Goal: Contribute content: Add original content to the website for others to see

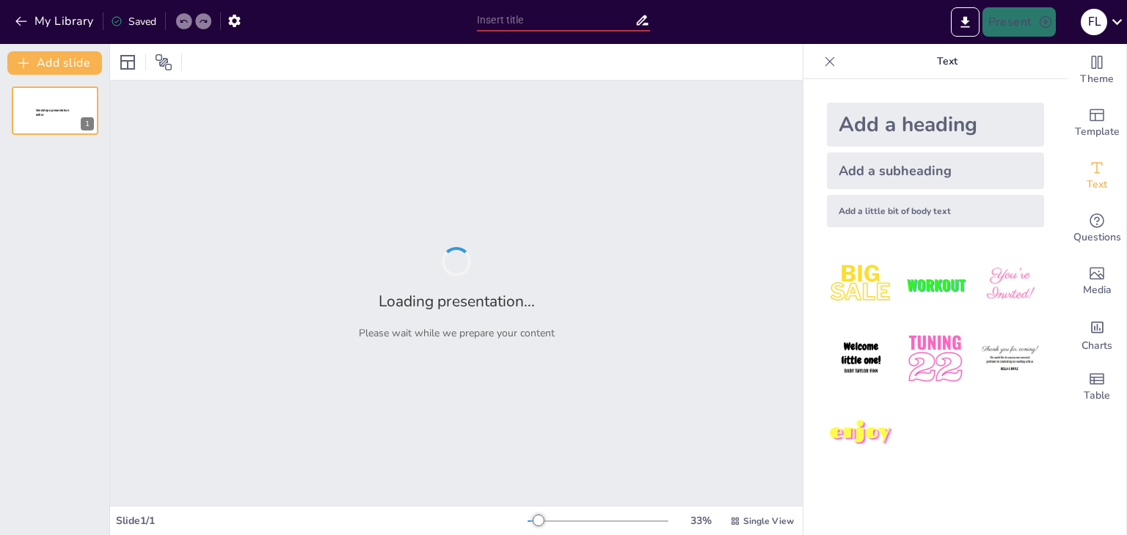
type input "Comprehensive Investor Proposal: Financial Model and Business Plan for Perfume …"
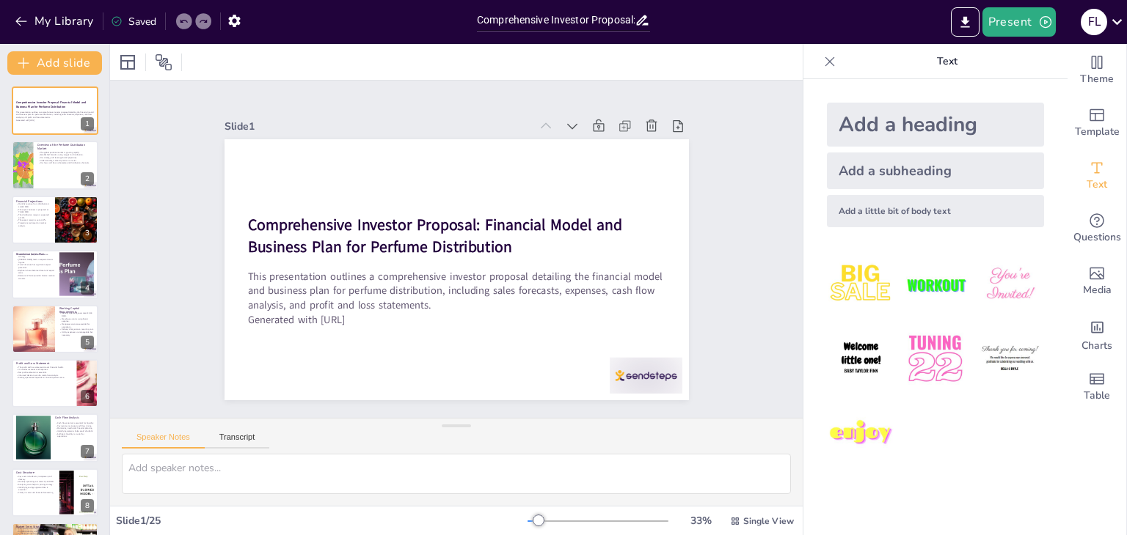
checkbox input "true"
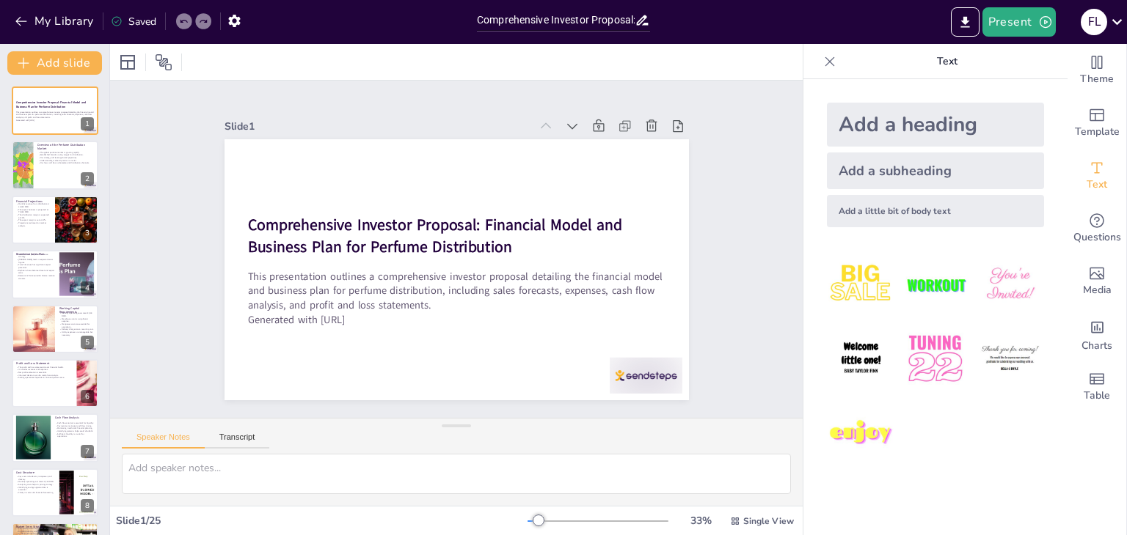
checkbox input "true"
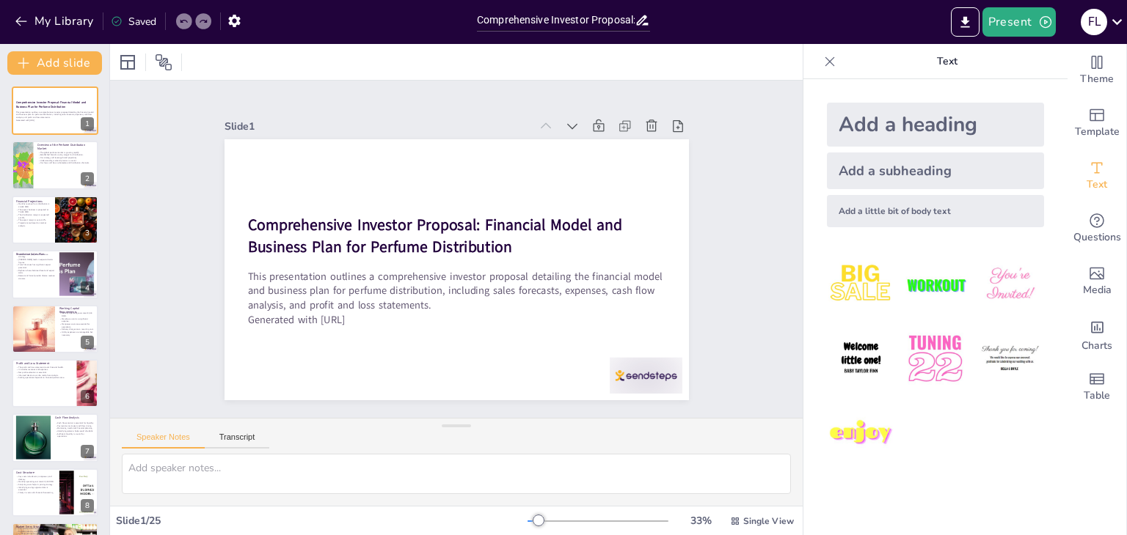
checkbox input "true"
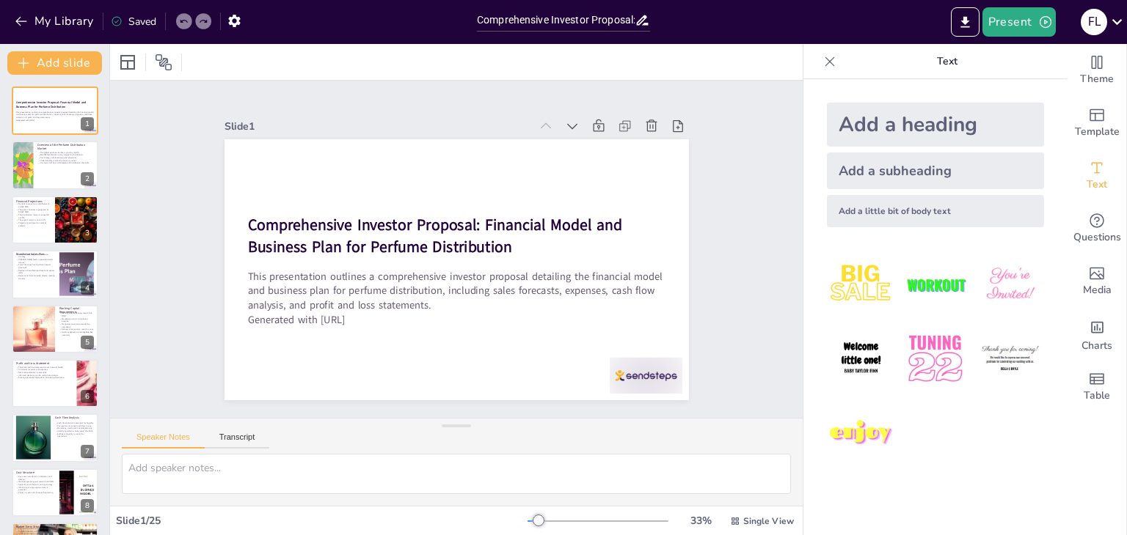
checkbox input "true"
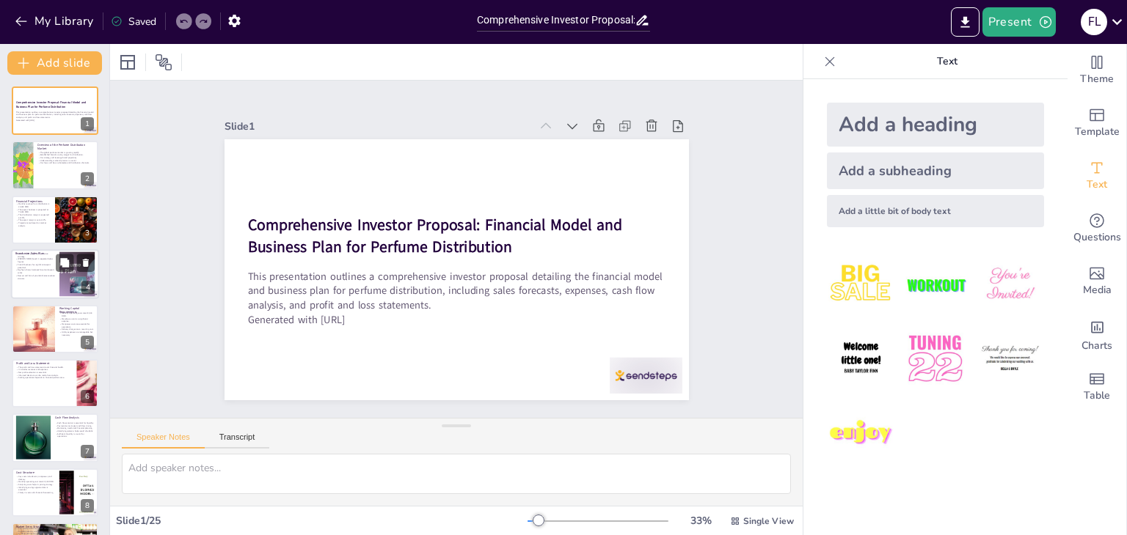
checkbox input "true"
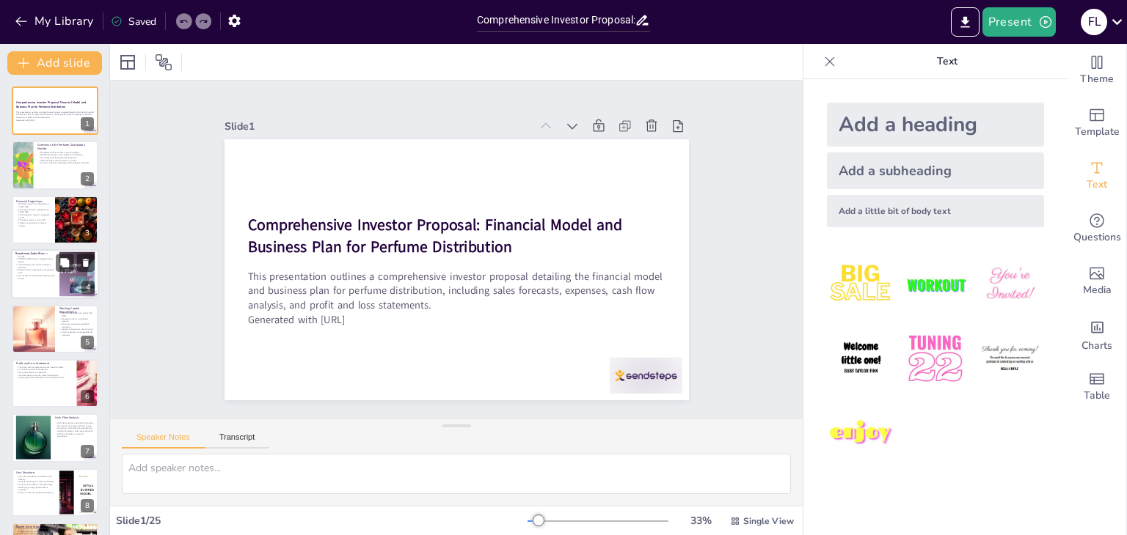
checkbox input "true"
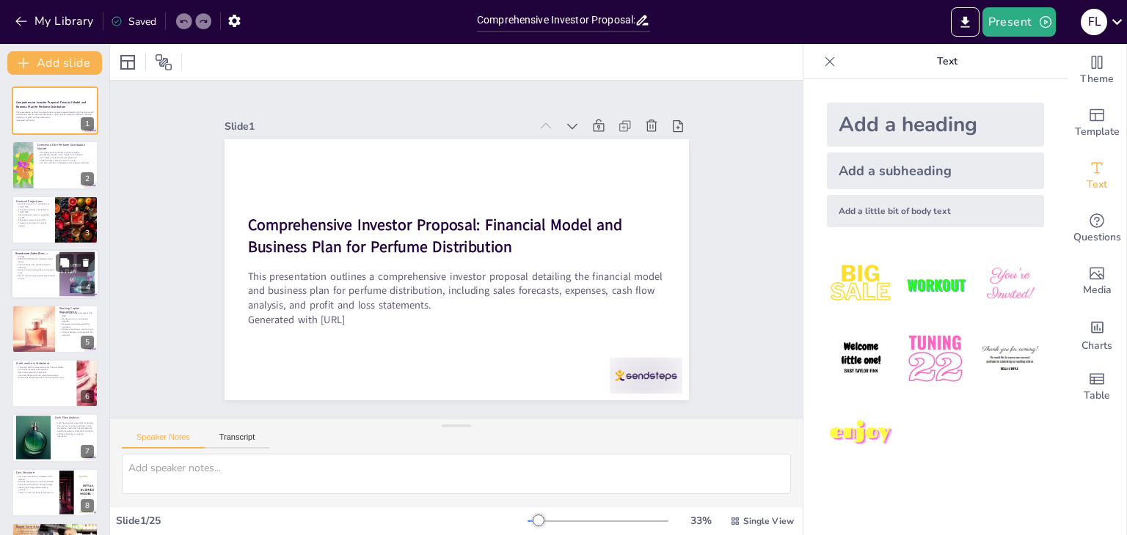
checkbox input "true"
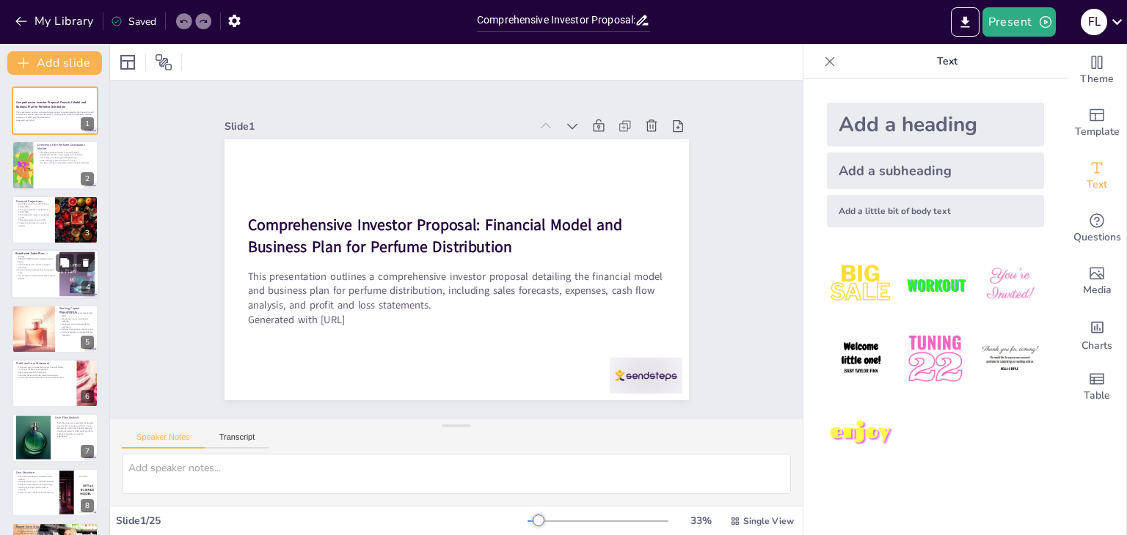
checkbox input "true"
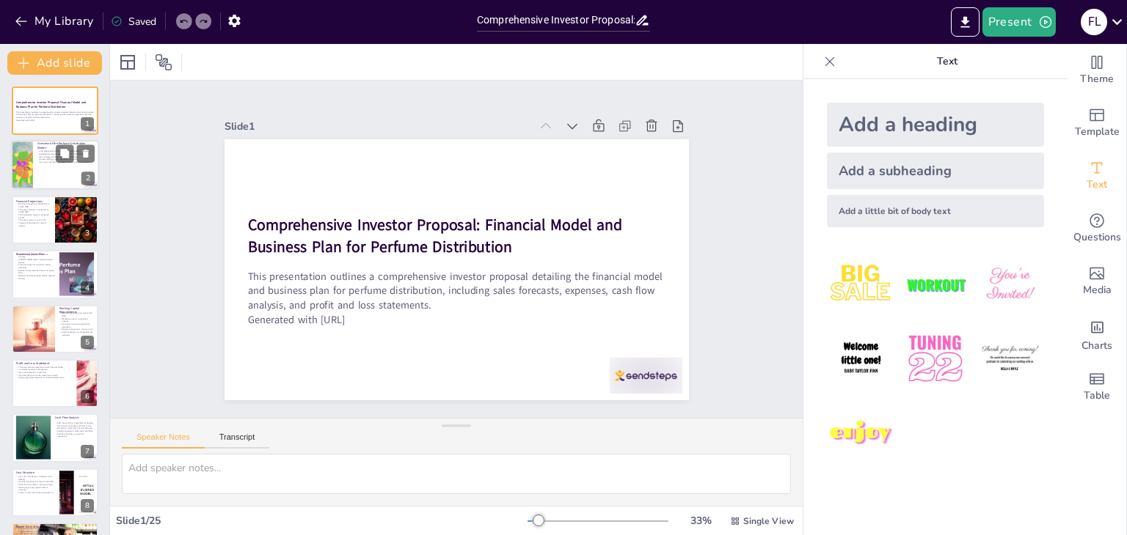
checkbox input "true"
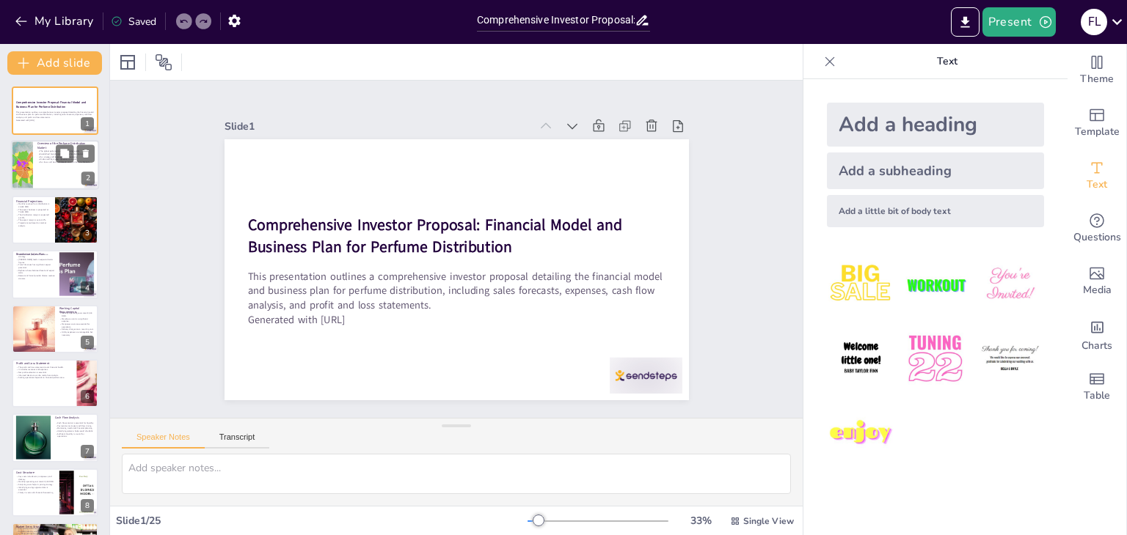
checkbox input "true"
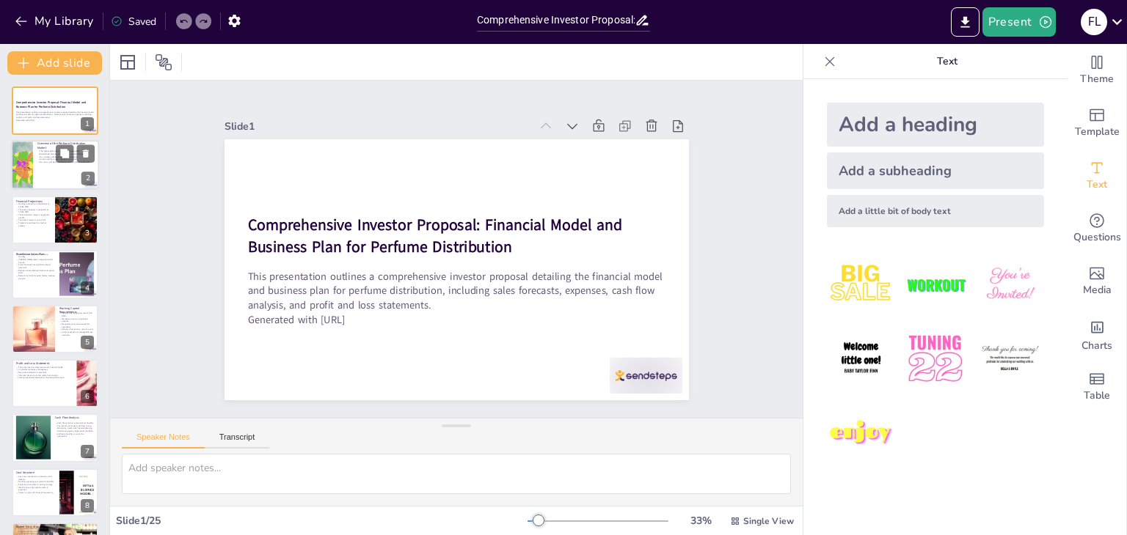
checkbox input "true"
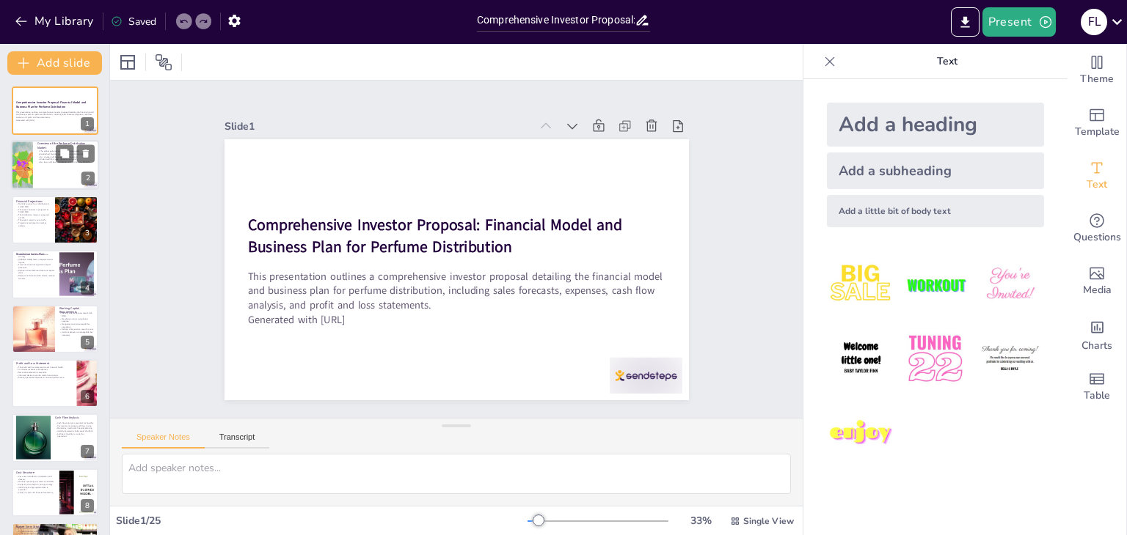
checkbox input "true"
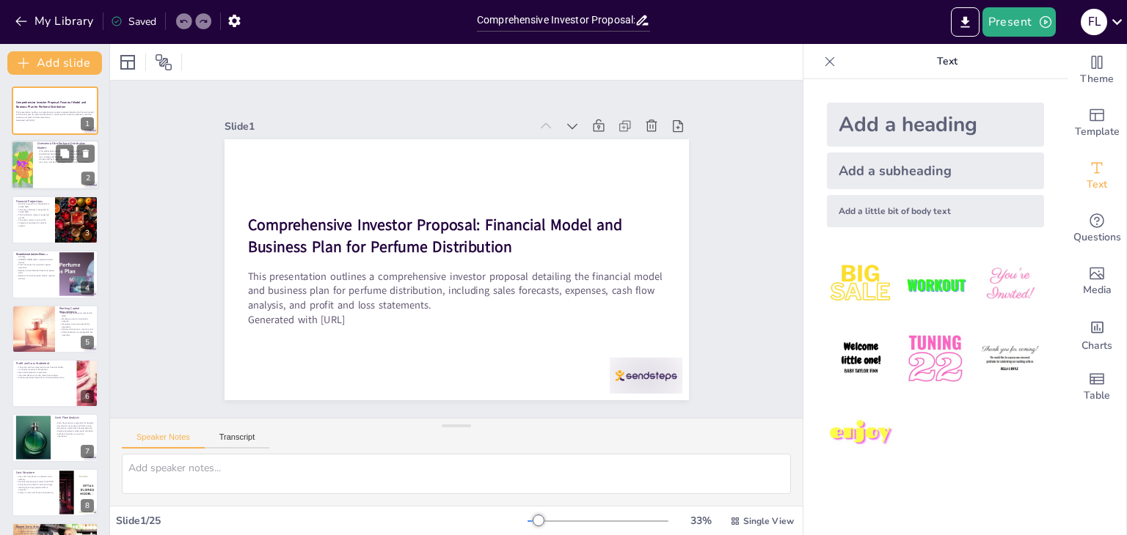
checkbox input "true"
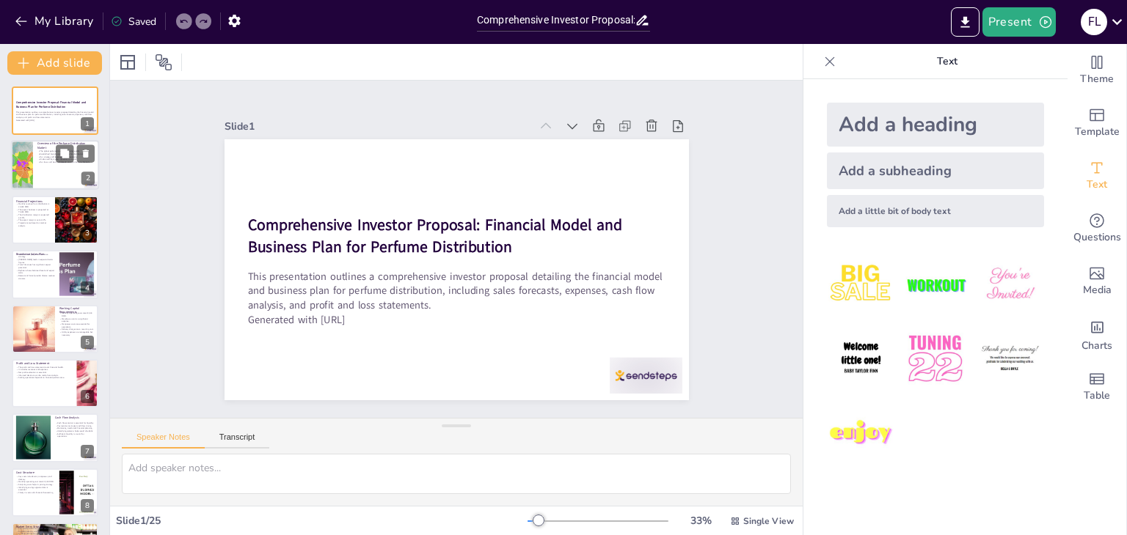
checkbox input "true"
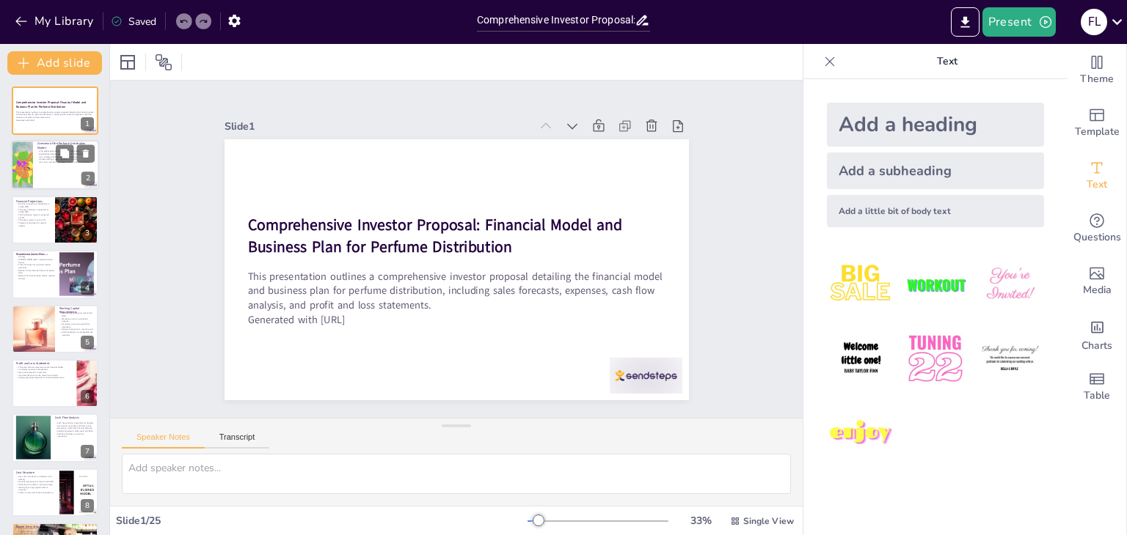
checkbox input "true"
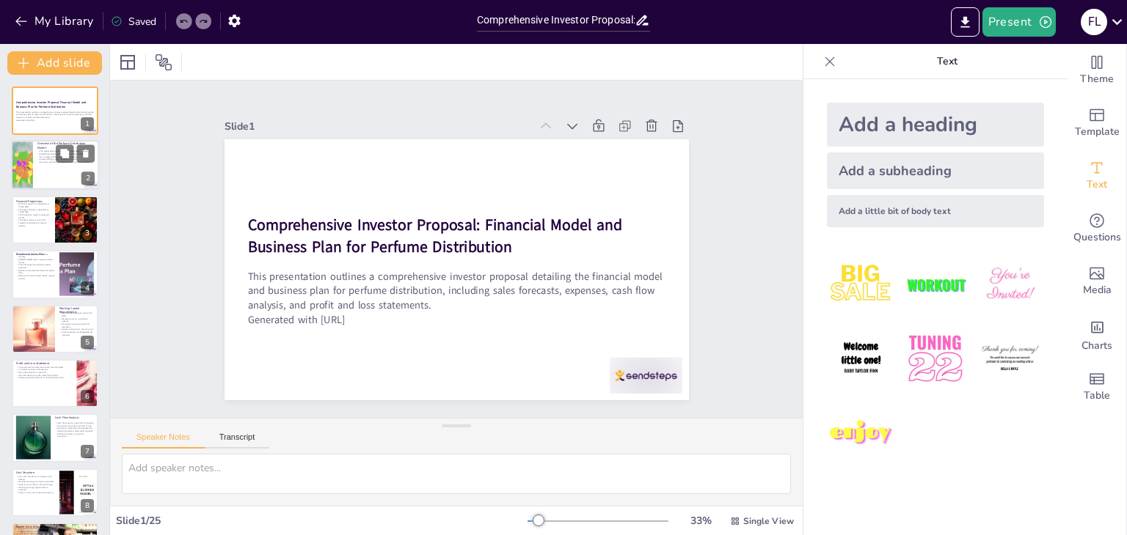
checkbox input "true"
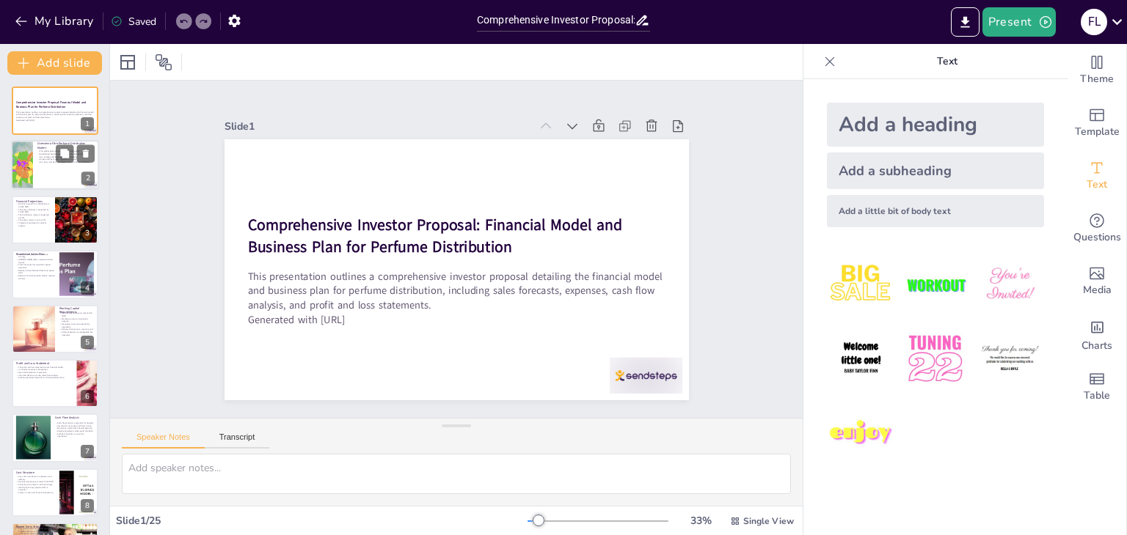
checkbox input "true"
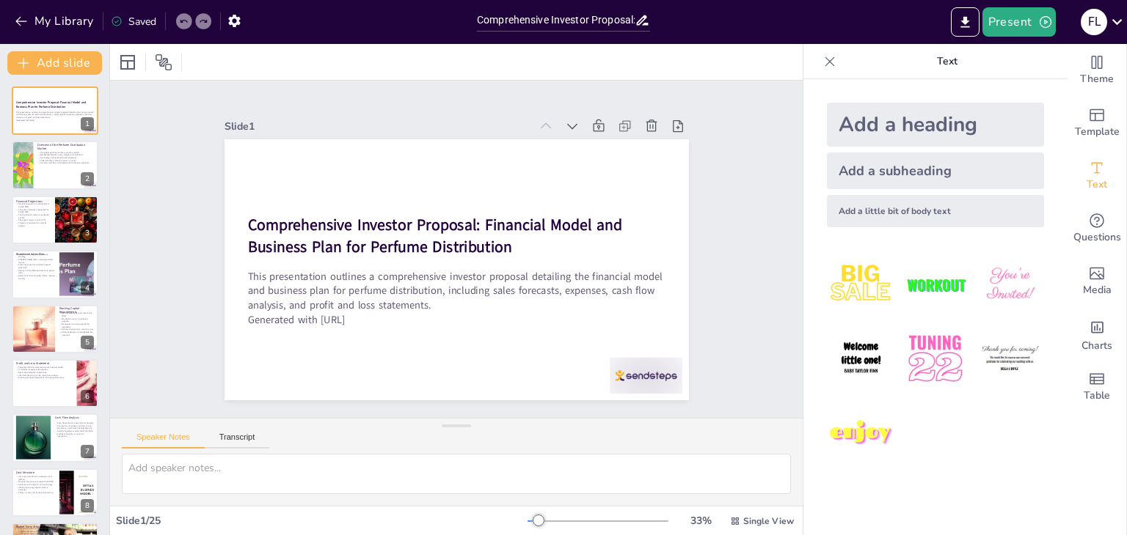
checkbox input "true"
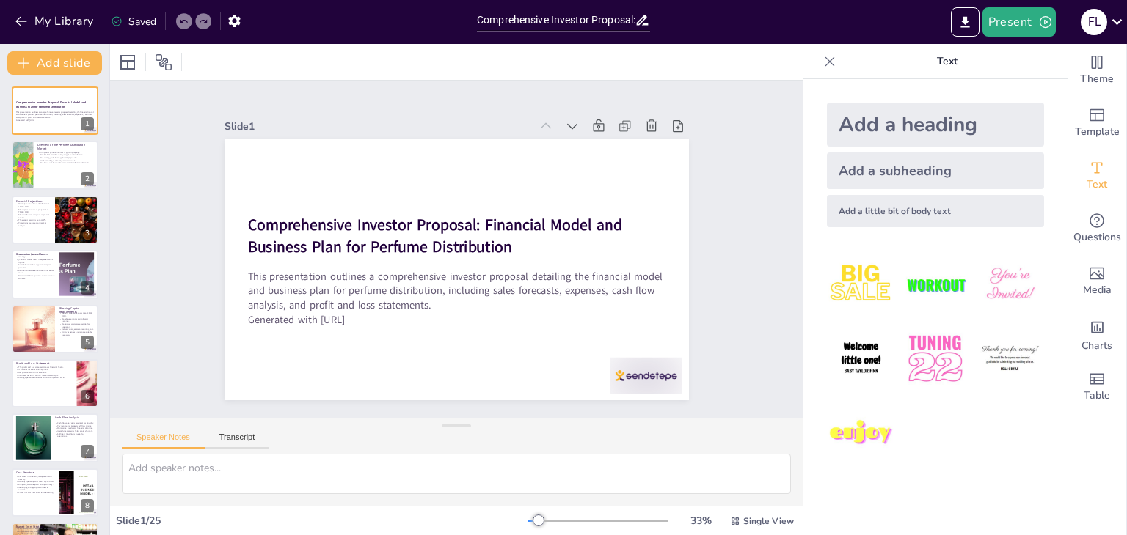
checkbox input "true"
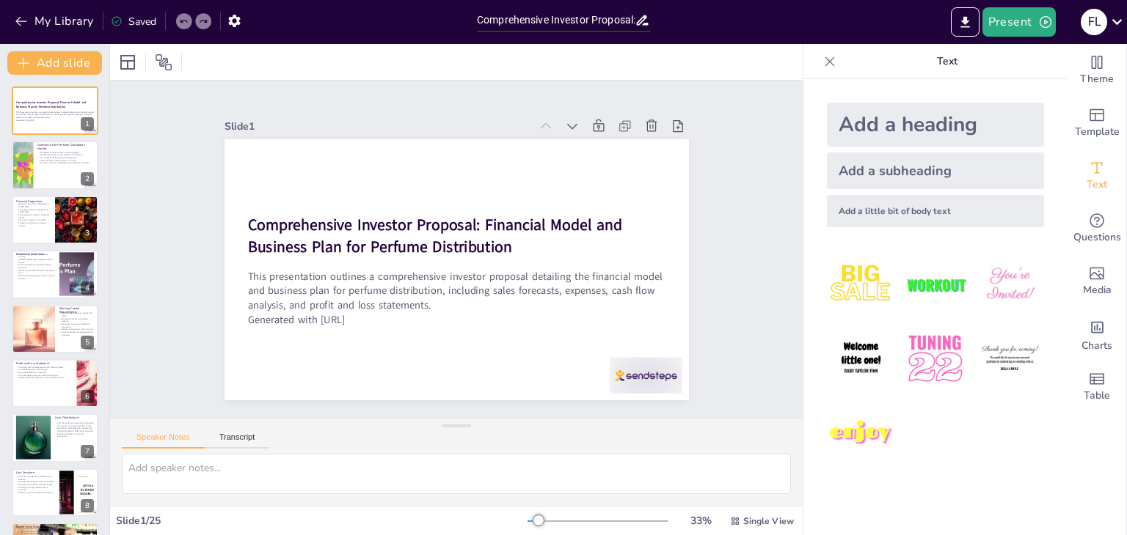
checkbox input "true"
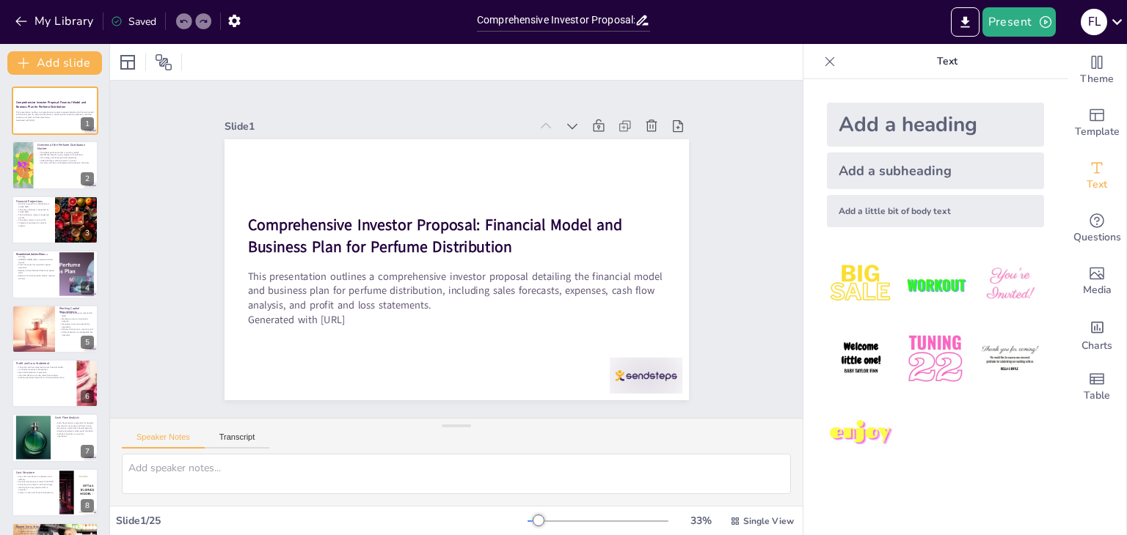
checkbox input "true"
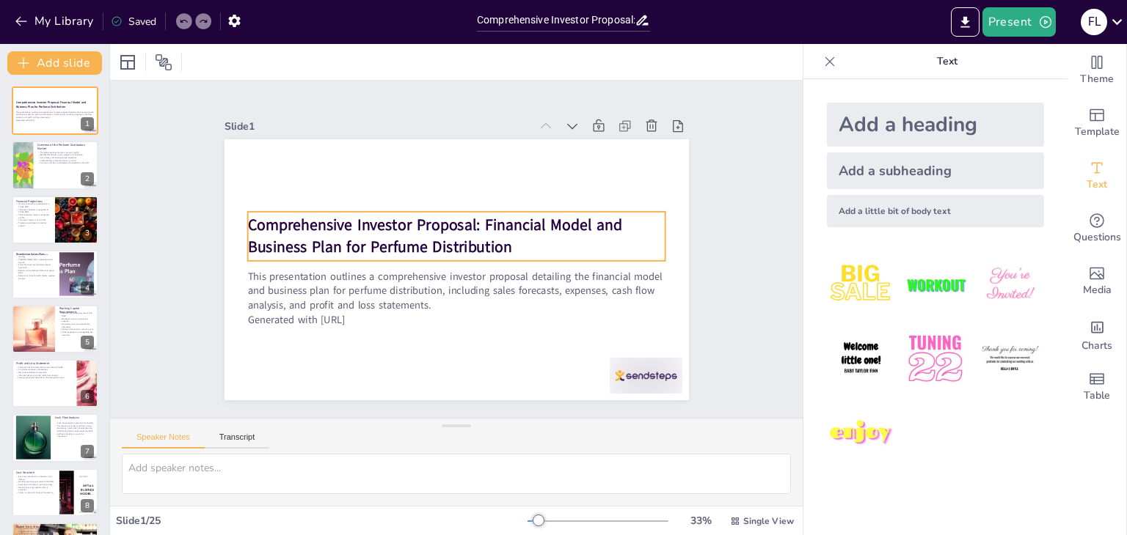
checkbox input "true"
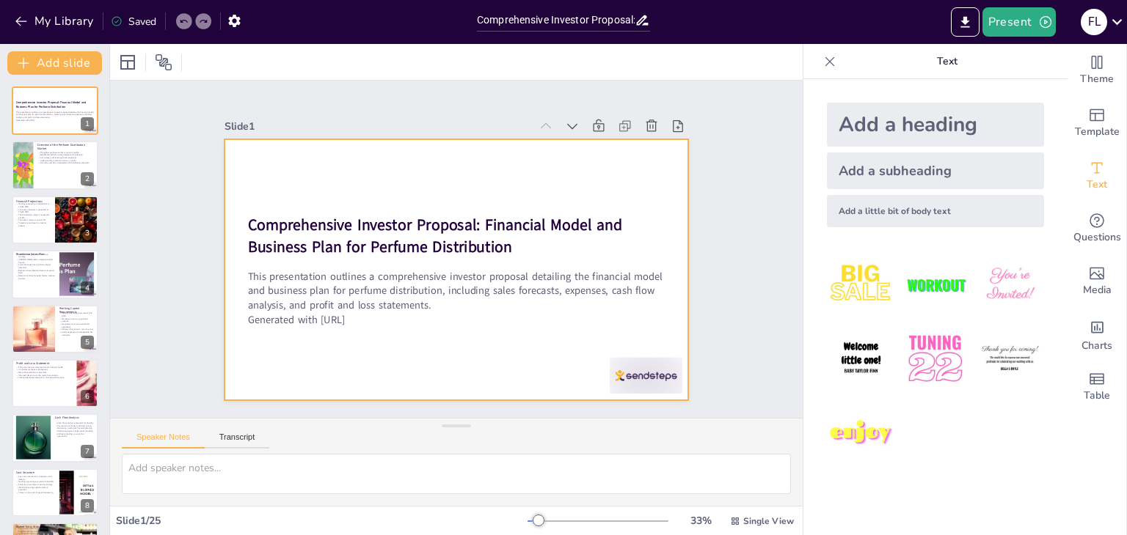
checkbox input "true"
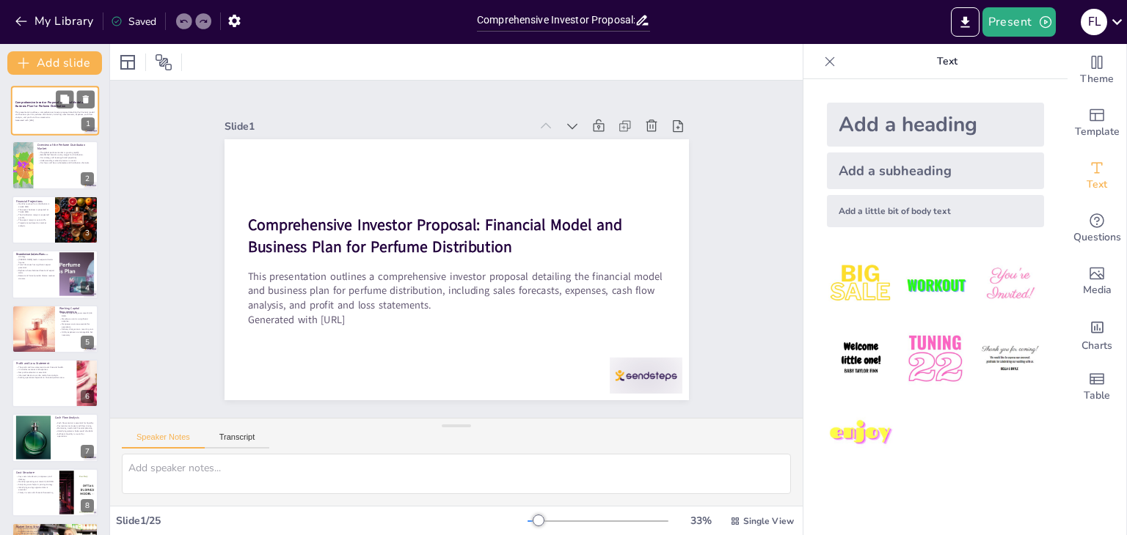
checkbox input "true"
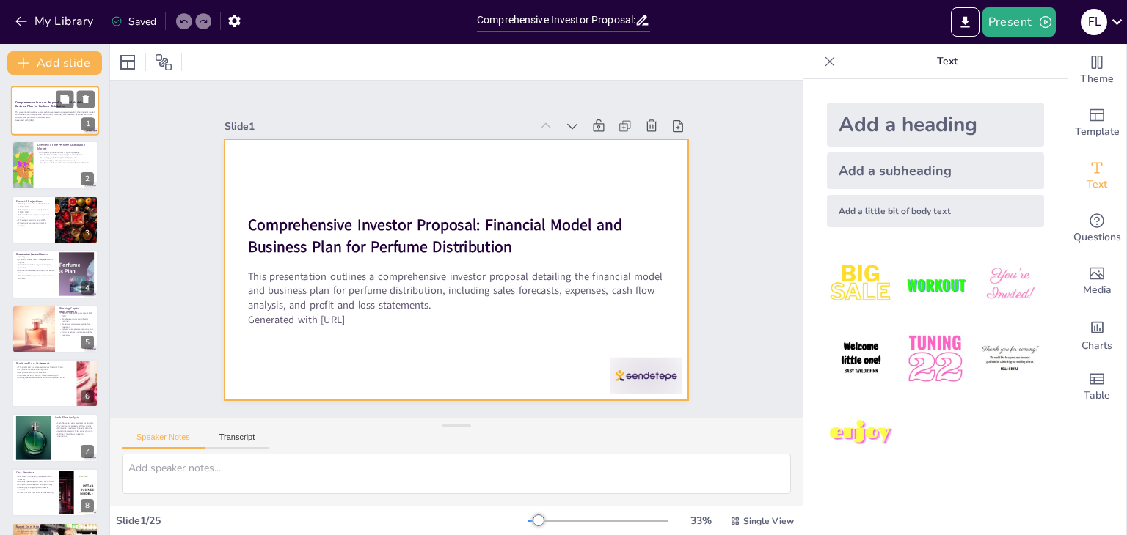
click at [48, 122] on div at bounding box center [55, 111] width 88 height 50
checkbox input "true"
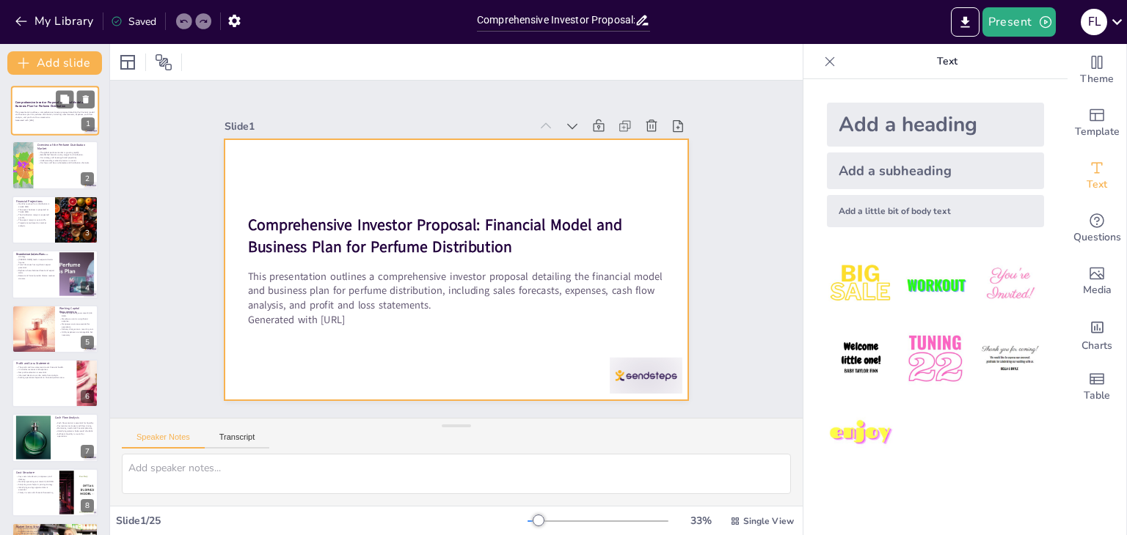
checkbox input "true"
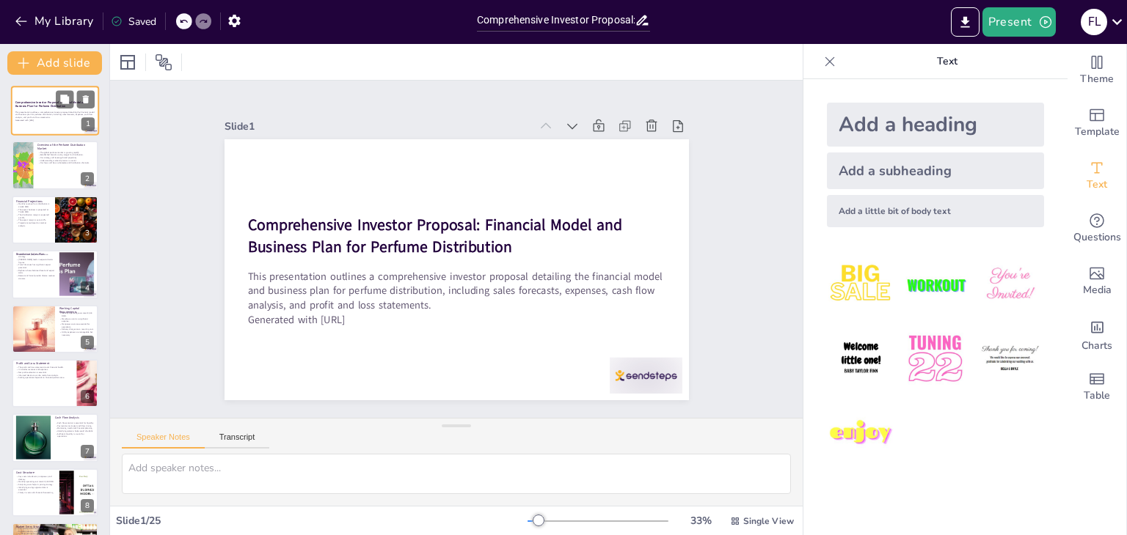
scroll to position [29, 0]
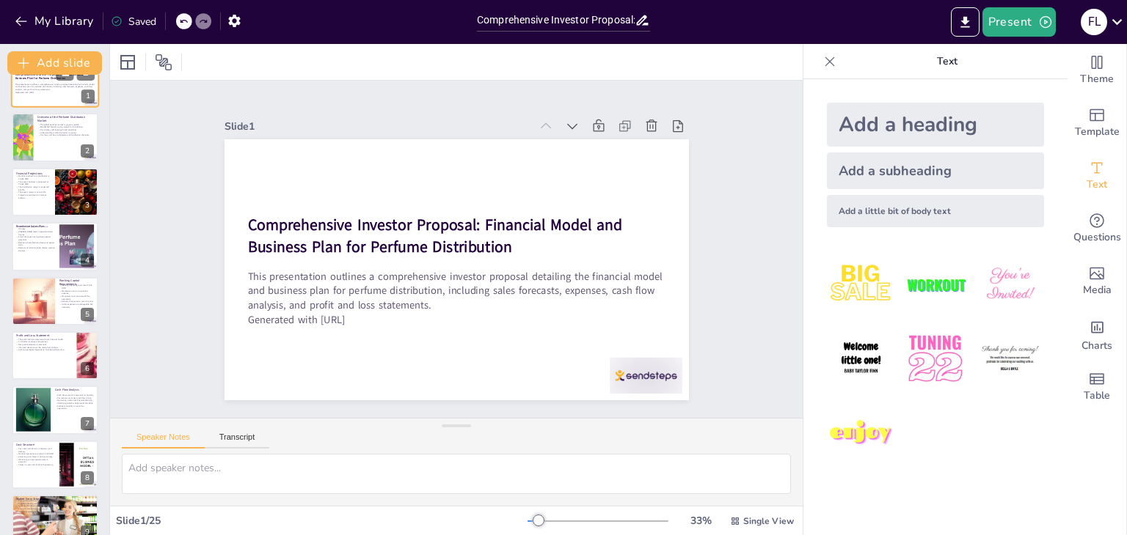
checkbox input "true"
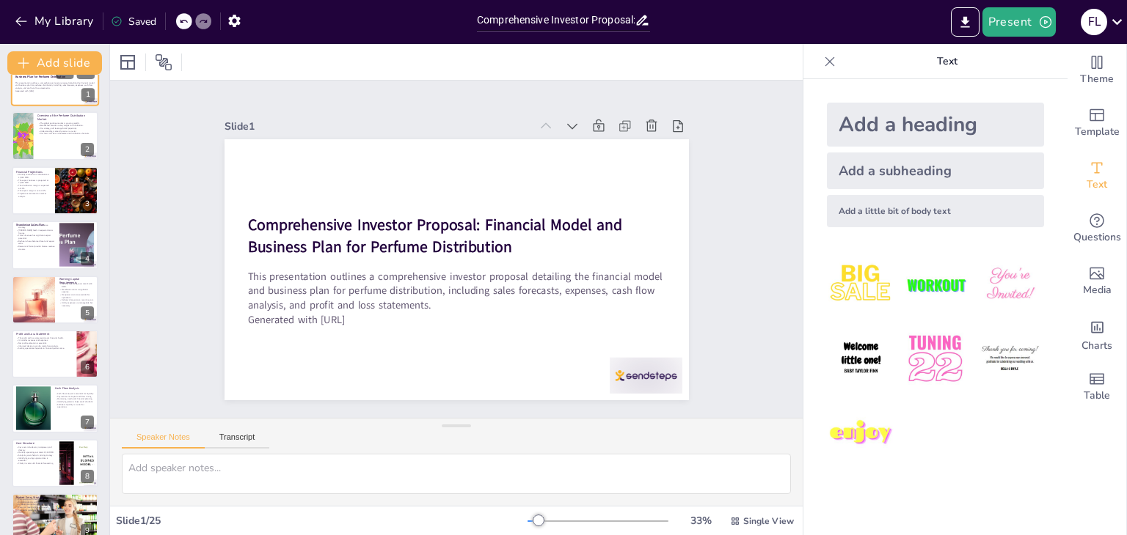
checkbox input "true"
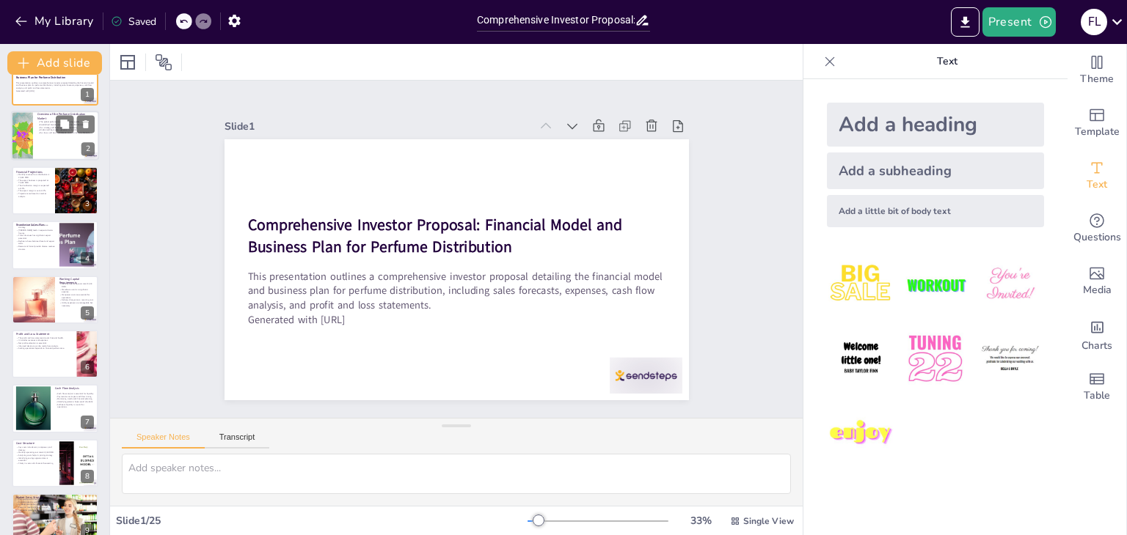
checkbox input "true"
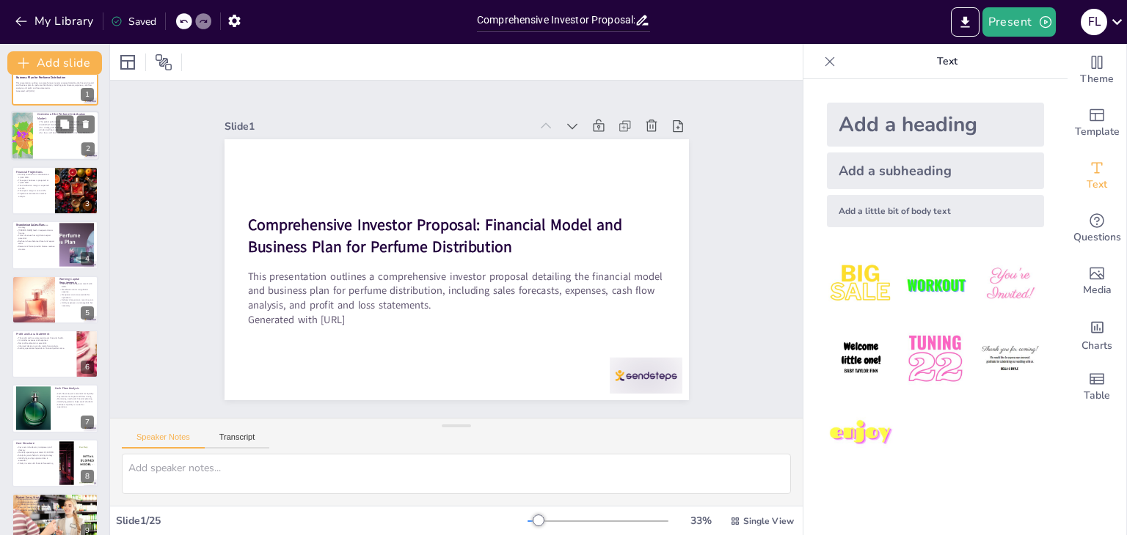
checkbox input "true"
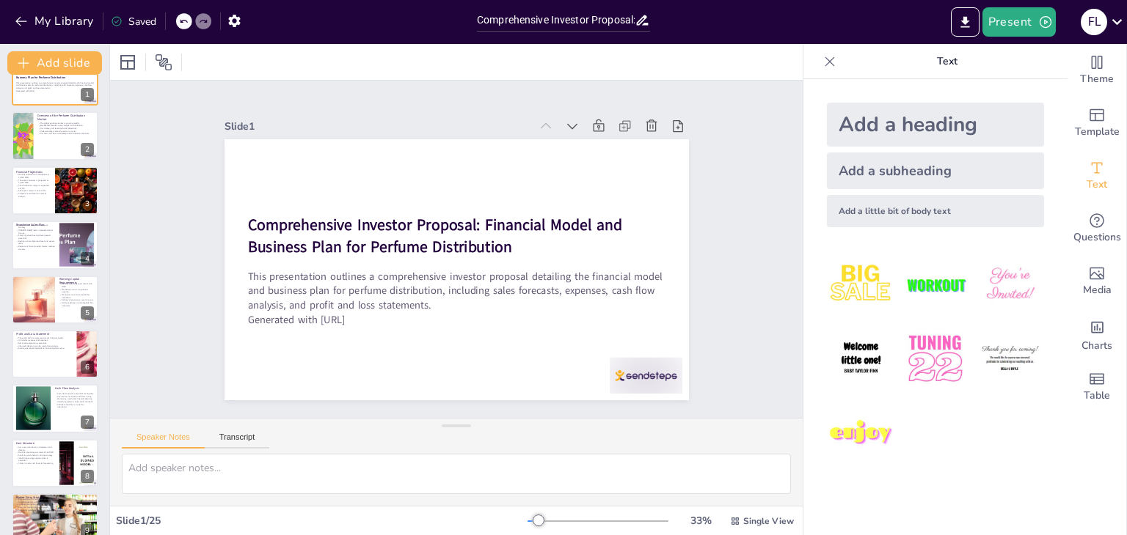
checkbox input "true"
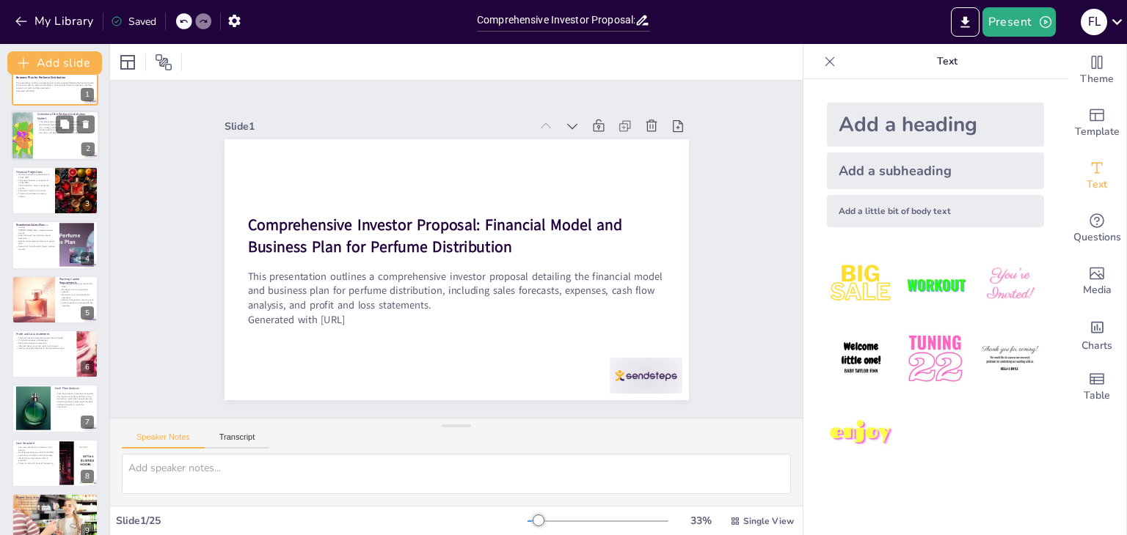
checkbox input "true"
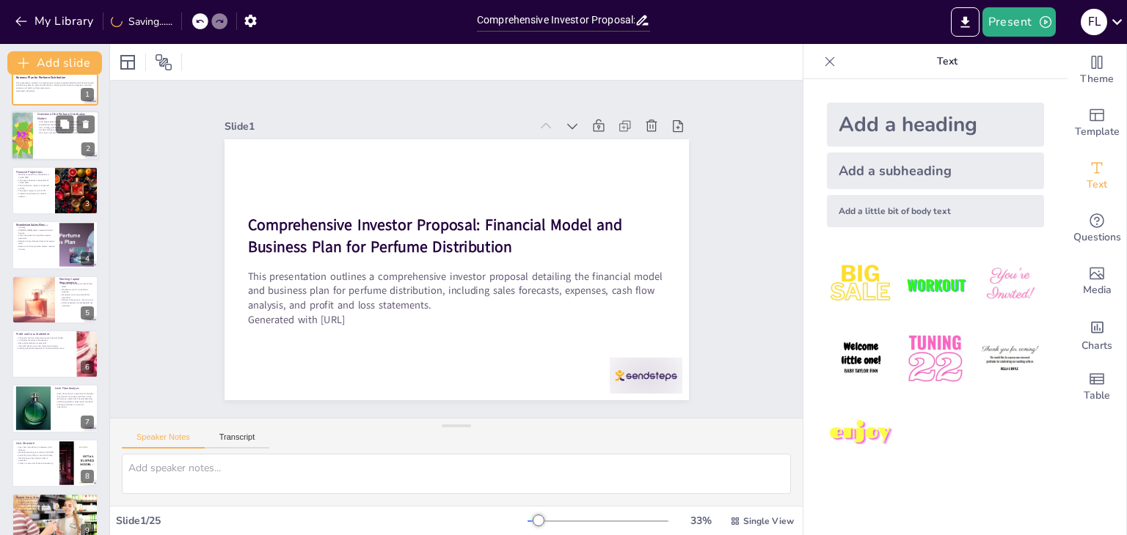
click at [48, 150] on div at bounding box center [55, 136] width 88 height 50
type textarea "The global perfume market is indeed on an upward trajectory, which presents num…"
checkbox input "true"
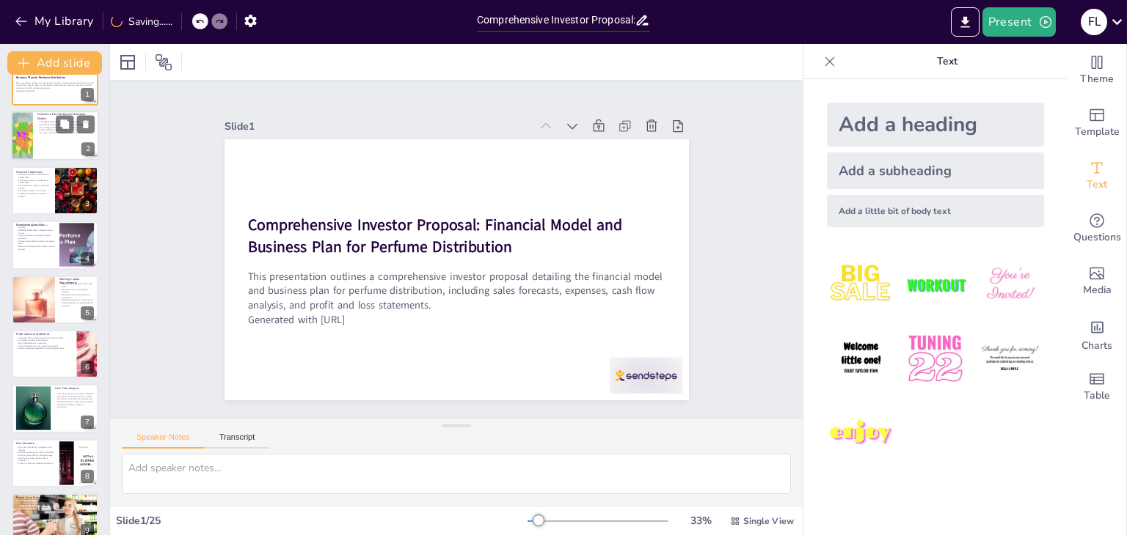
checkbox input "true"
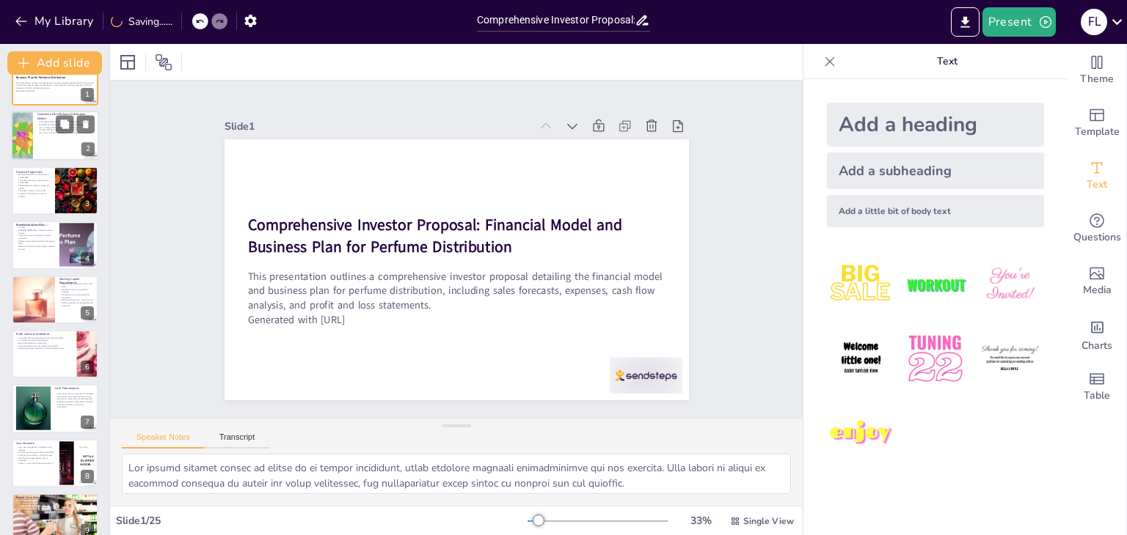
scroll to position [0, 0]
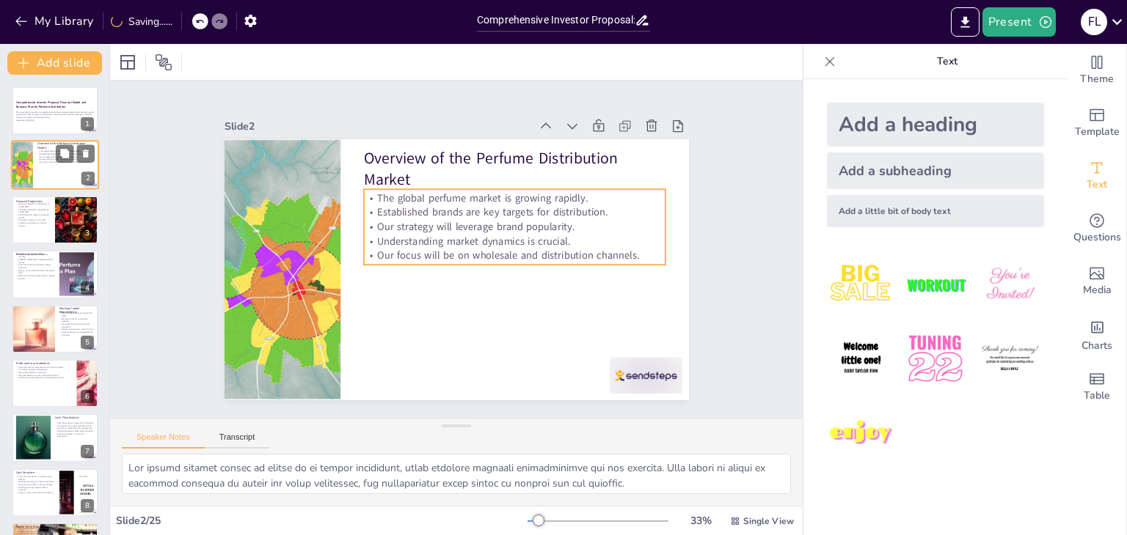
checkbox input "true"
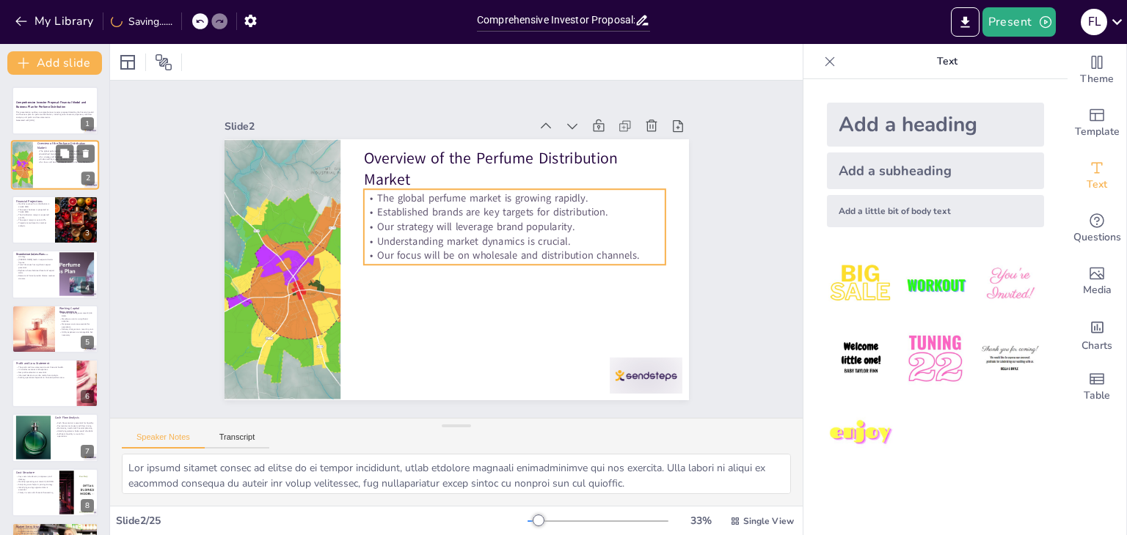
checkbox input "true"
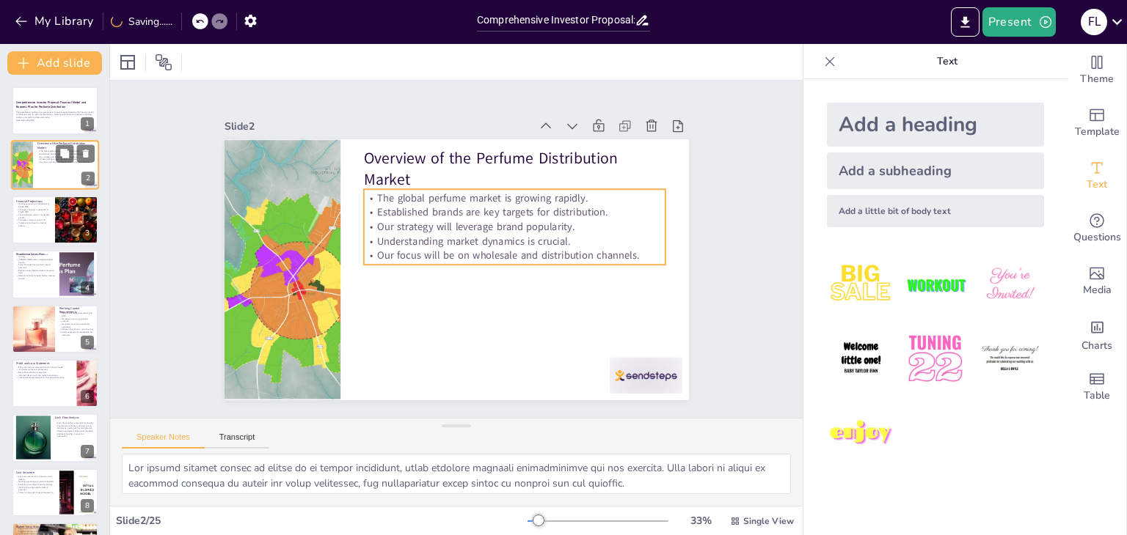
checkbox input "true"
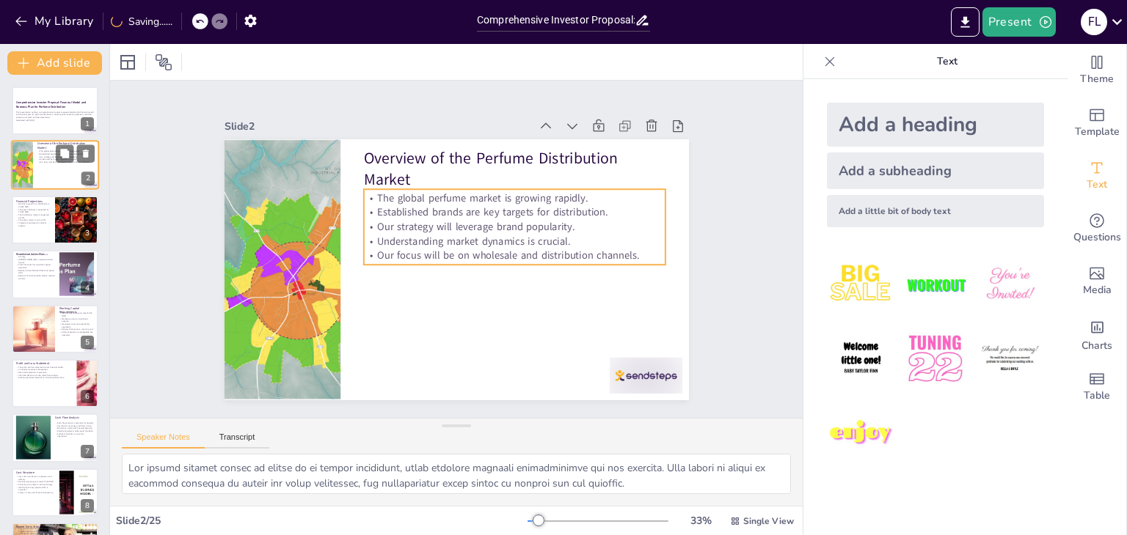
checkbox input "true"
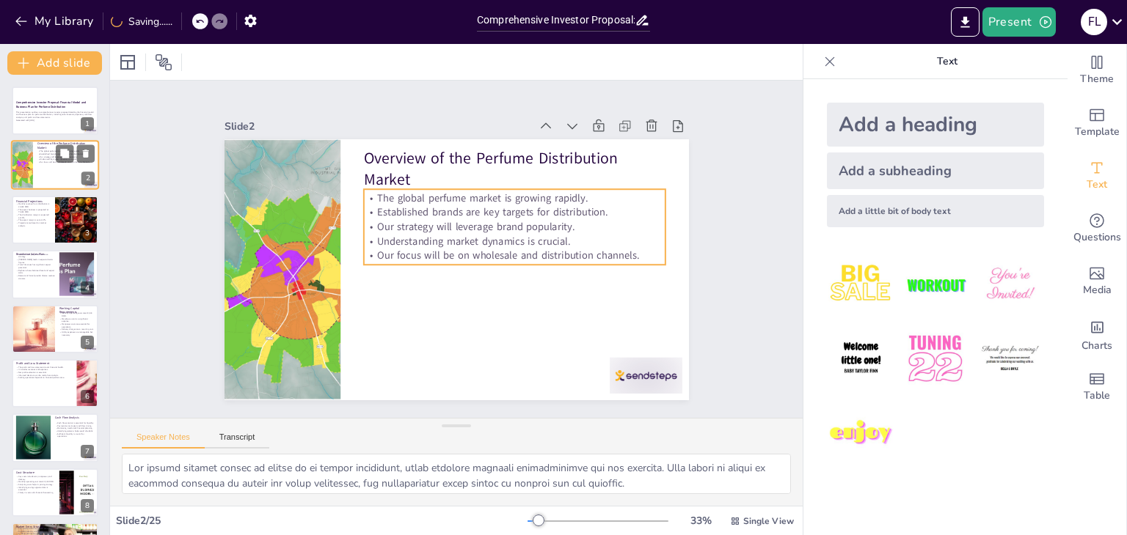
checkbox input "true"
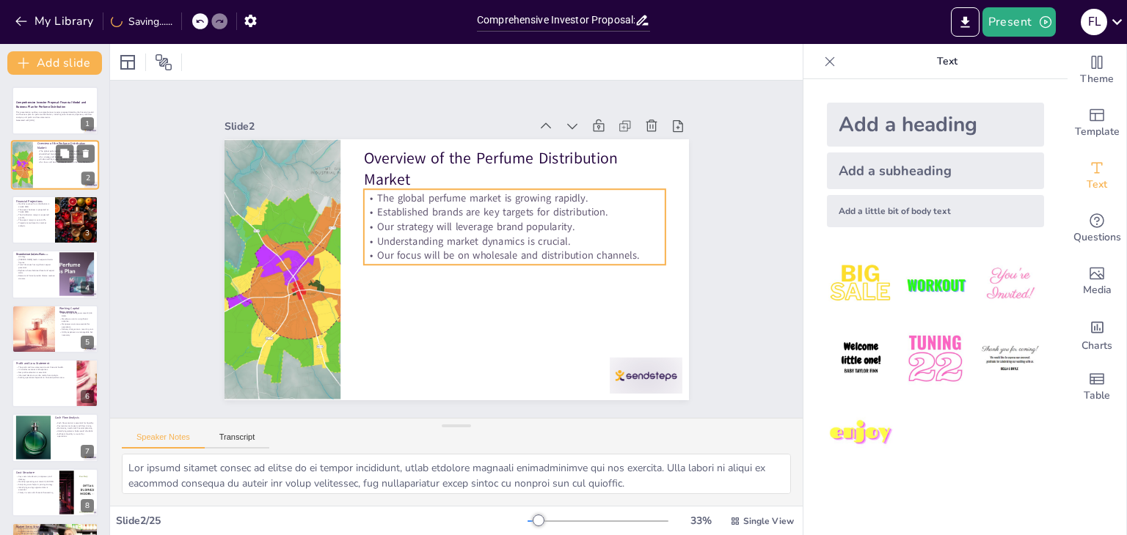
checkbox input "true"
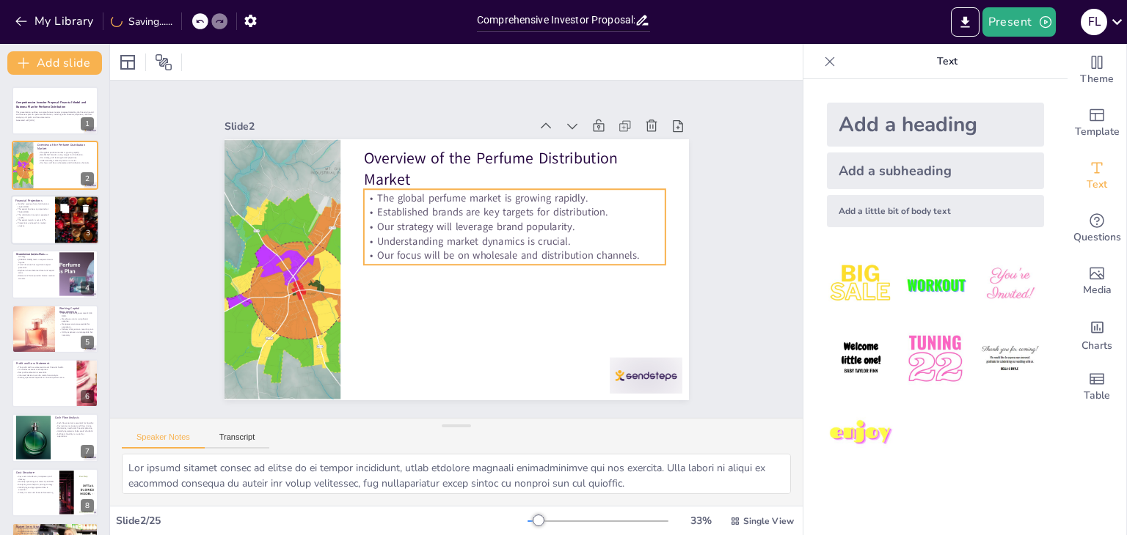
checkbox input "true"
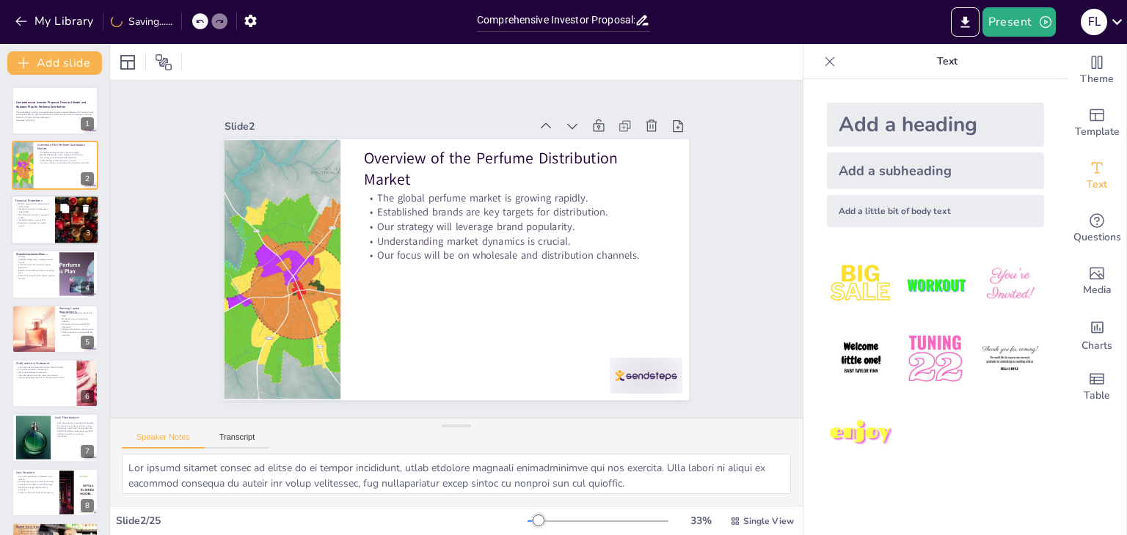
checkbox input "true"
click at [50, 223] on p "Projections are based on market analysis." at bounding box center [32, 224] width 35 height 5
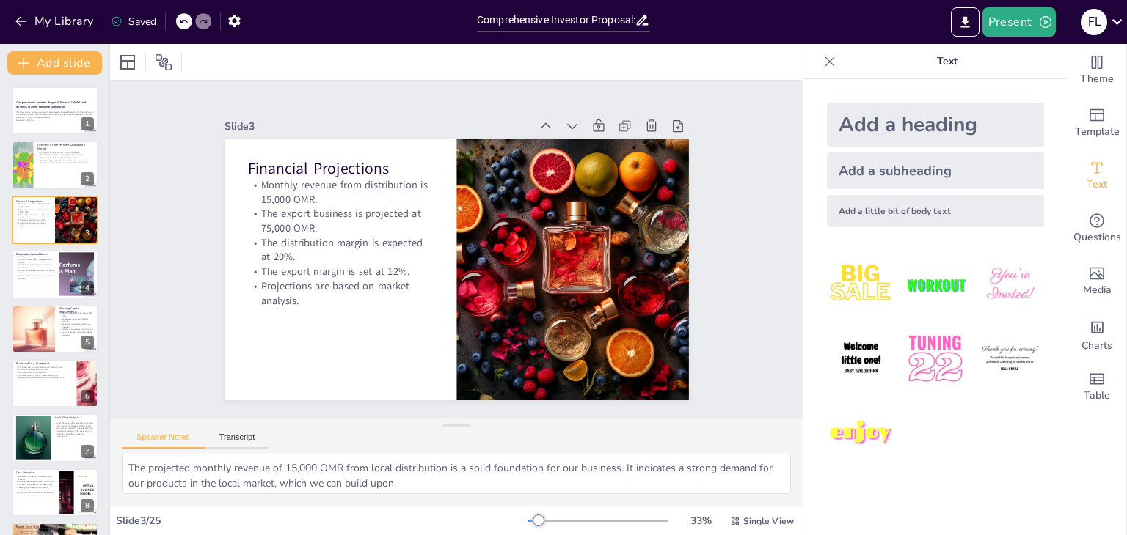
click at [47, 275] on p "Rassasi and Armaf provide diverse revenue streams." at bounding box center [35, 276] width 40 height 5
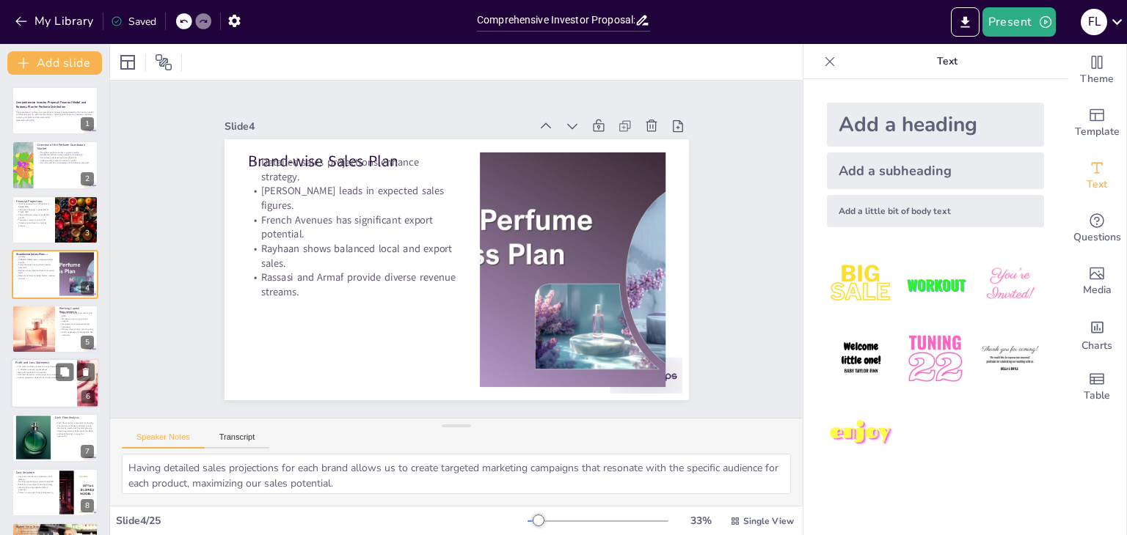
click at [27, 362] on p "Profit and Loss Statement" at bounding box center [43, 363] width 57 height 4
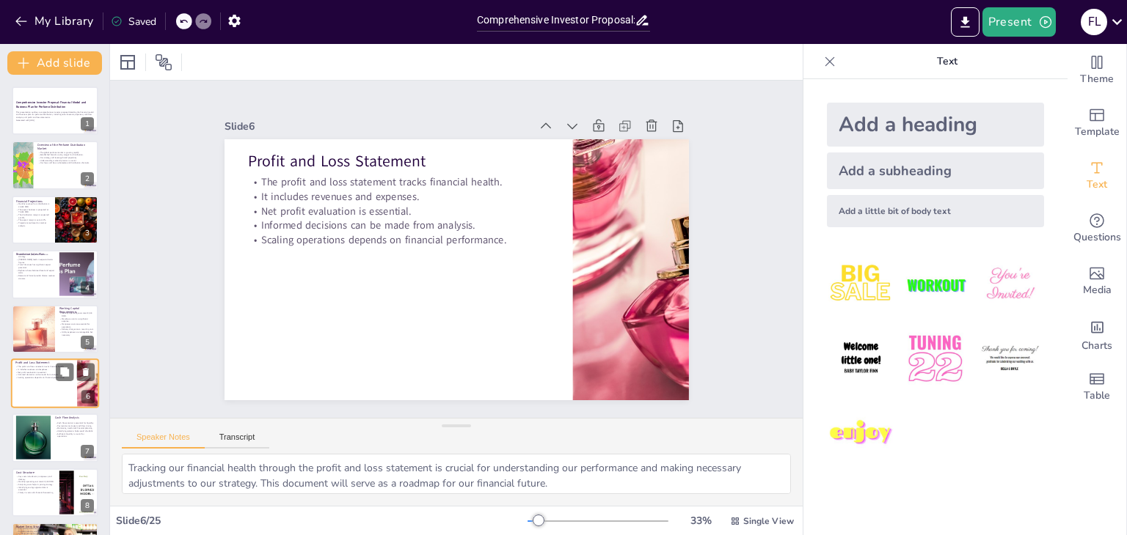
scroll to position [78, 0]
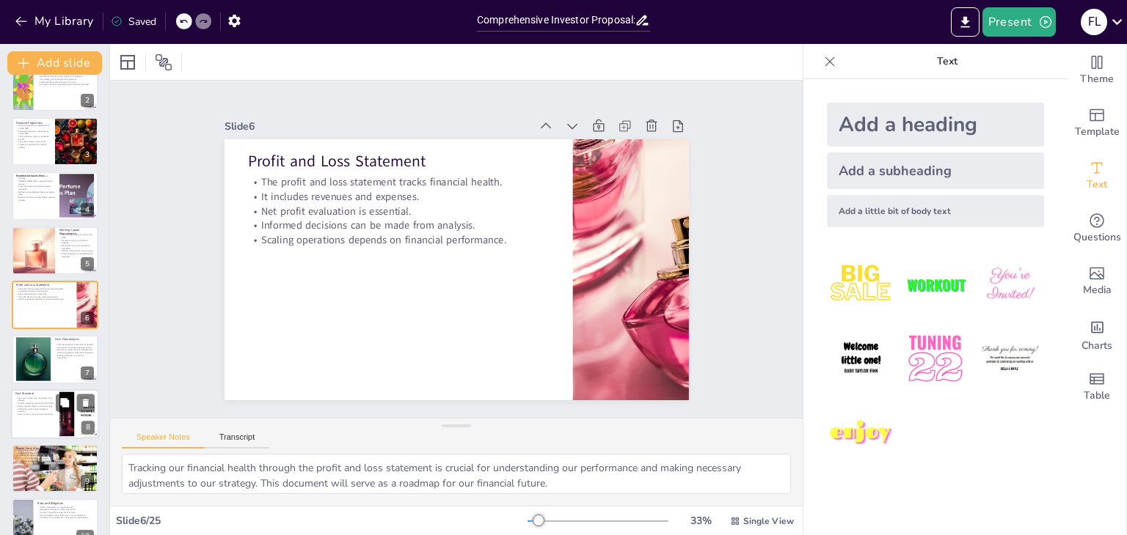
click at [45, 410] on p "Identifying savings opportunities is essential." at bounding box center [35, 410] width 40 height 5
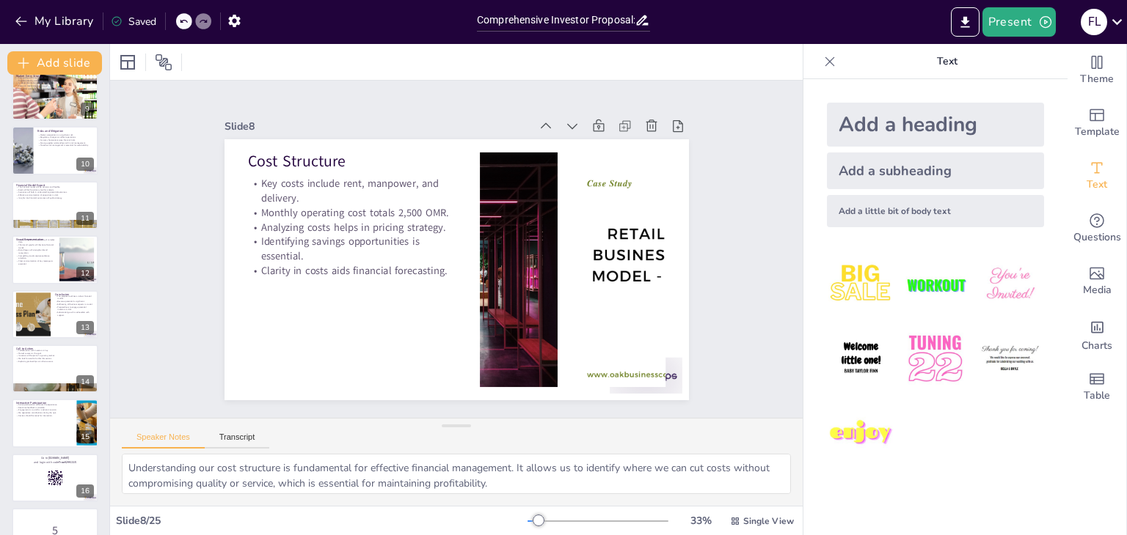
scroll to position [481, 0]
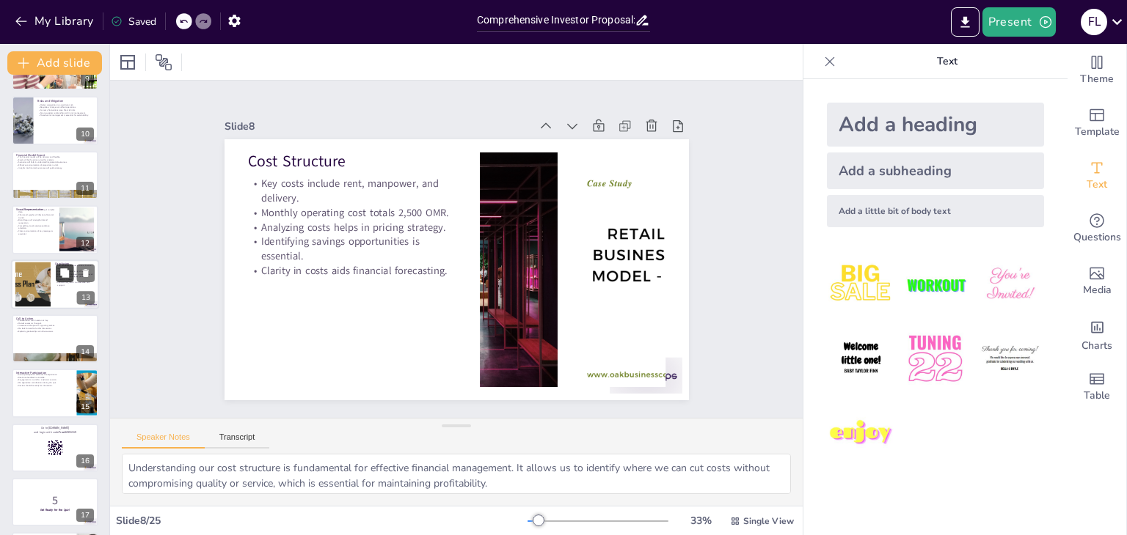
click at [62, 271] on icon at bounding box center [64, 272] width 9 height 9
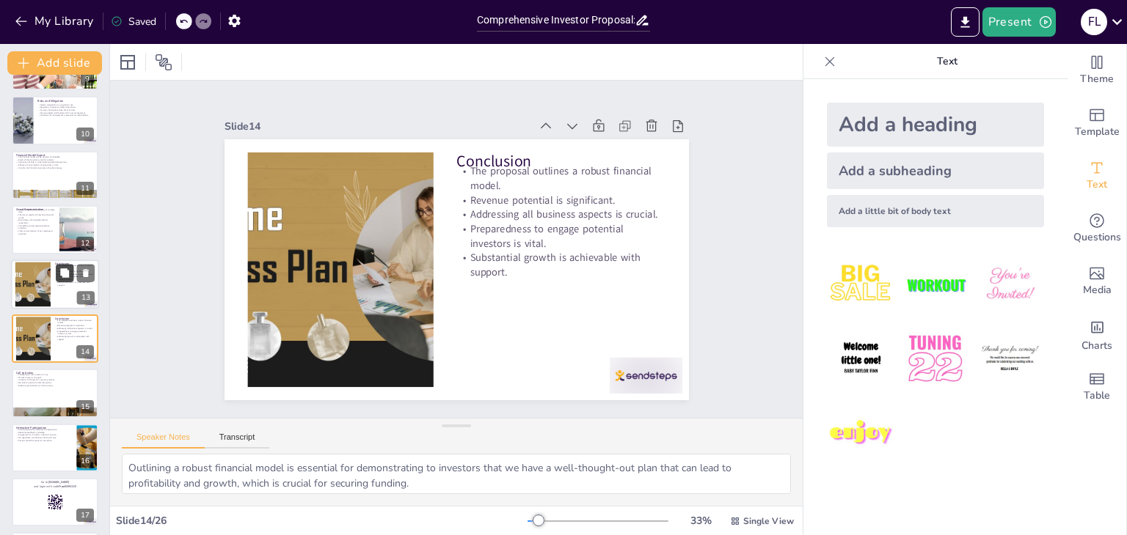
scroll to position [515, 0]
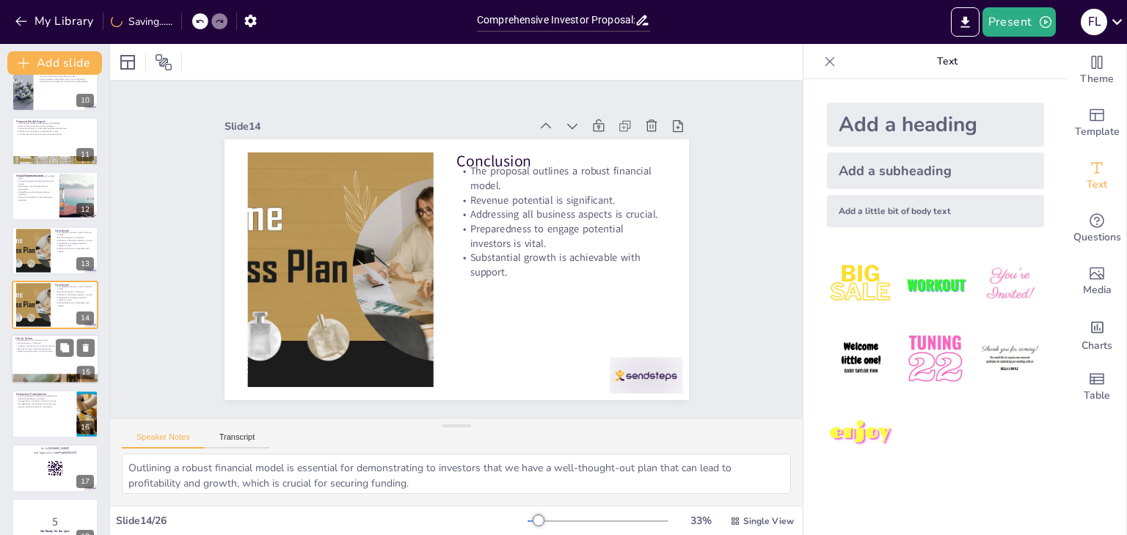
click at [46, 355] on div at bounding box center [55, 360] width 88 height 50
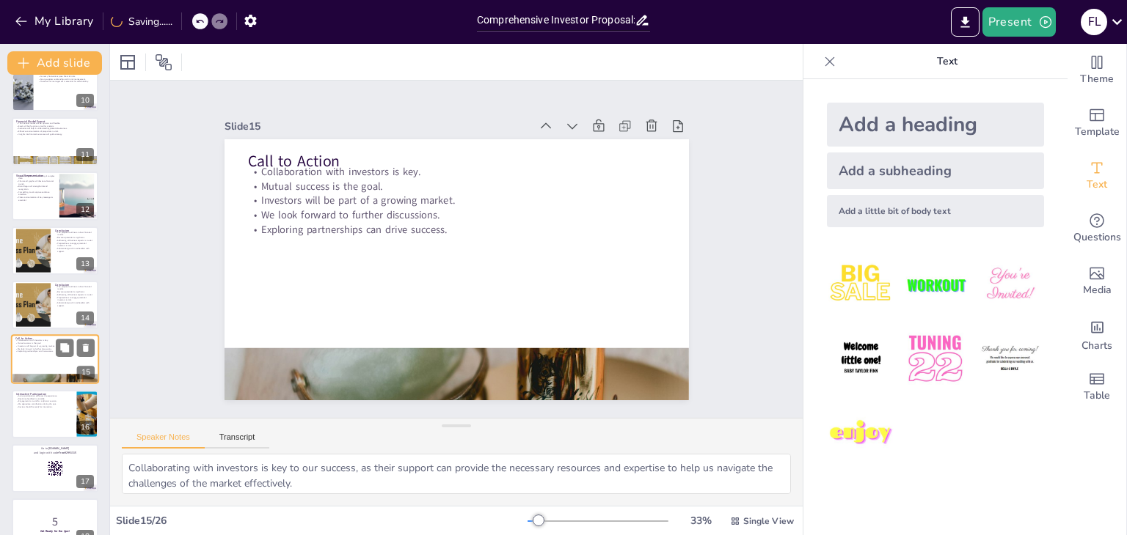
scroll to position [569, 0]
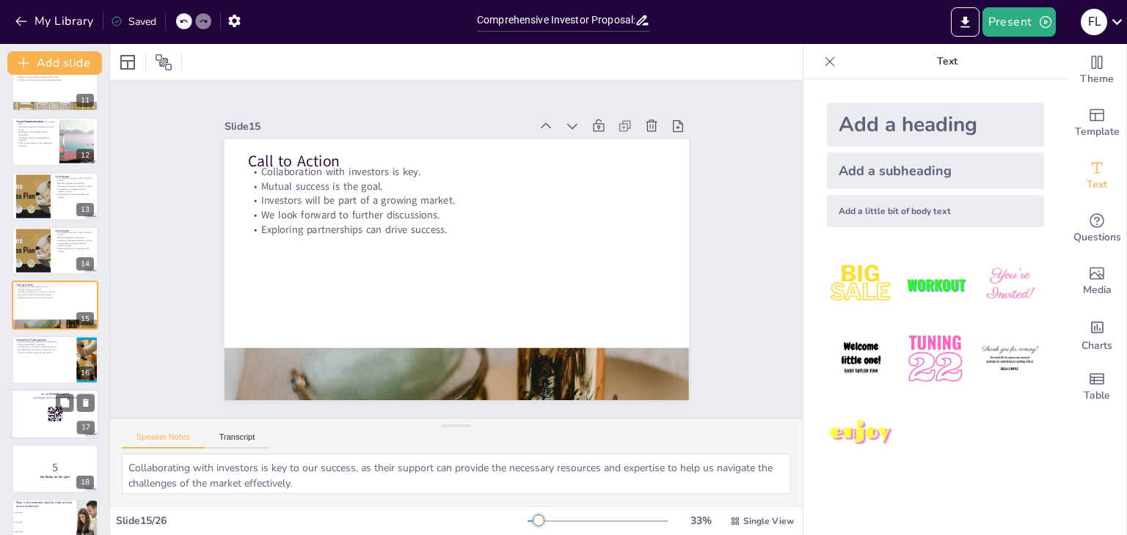
click at [36, 417] on div at bounding box center [55, 414] width 88 height 50
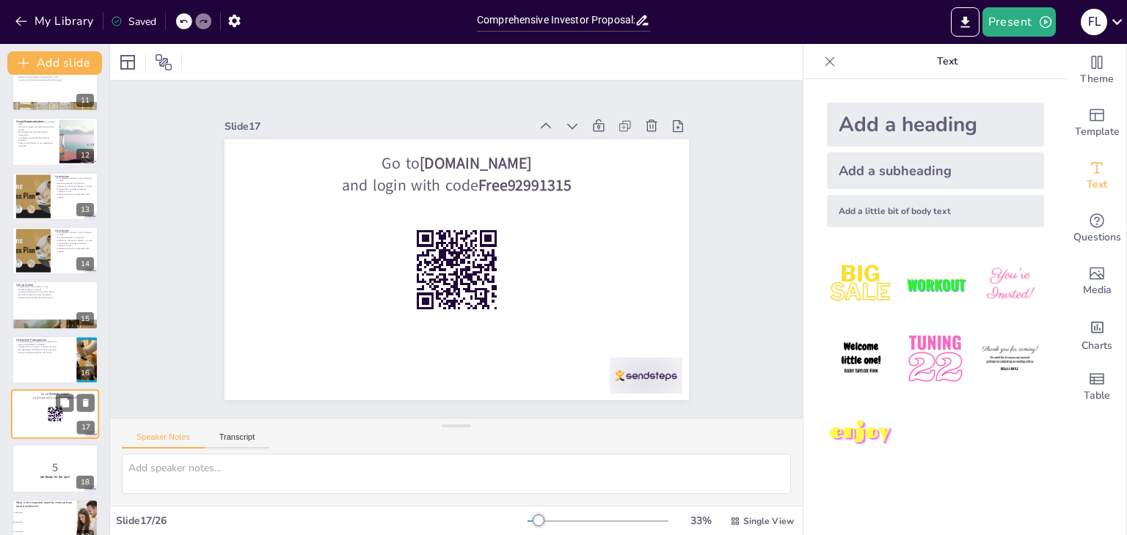
scroll to position [678, 0]
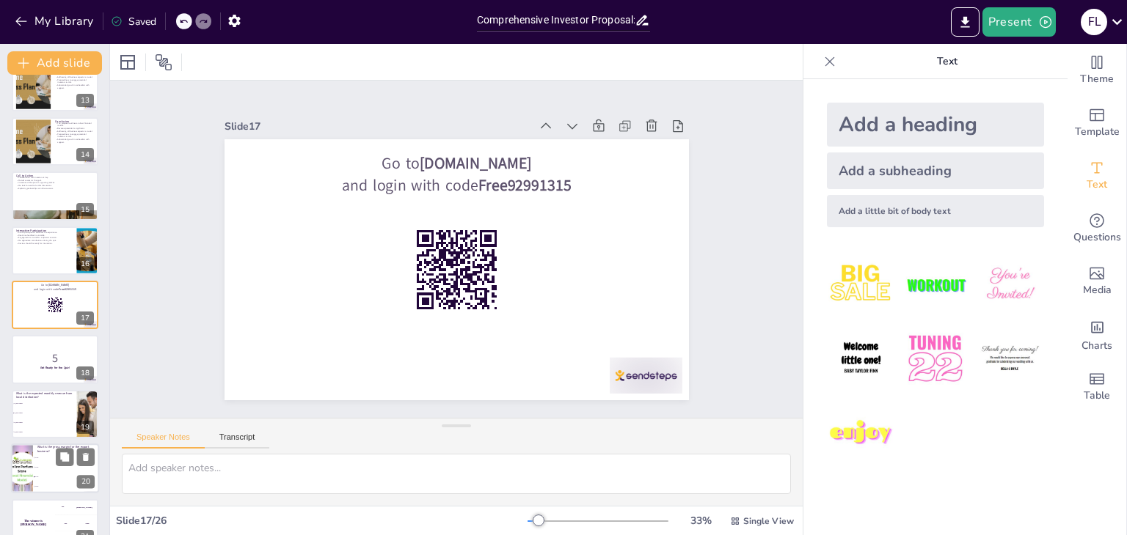
click at [31, 467] on div at bounding box center [22, 469] width 50 height 50
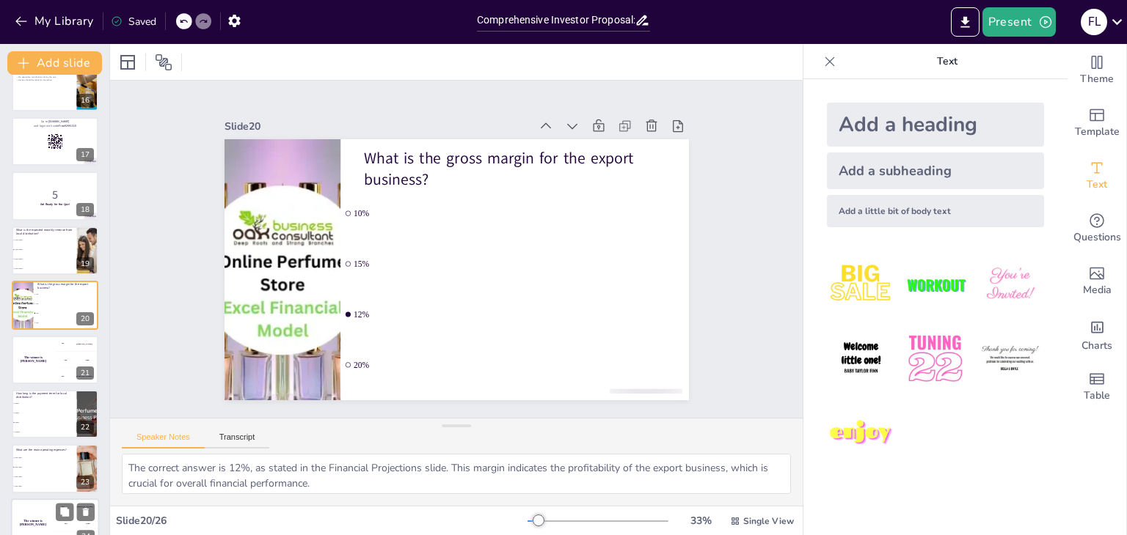
click at [45, 507] on div "The winner is [PERSON_NAME]" at bounding box center [33, 524] width 44 height 50
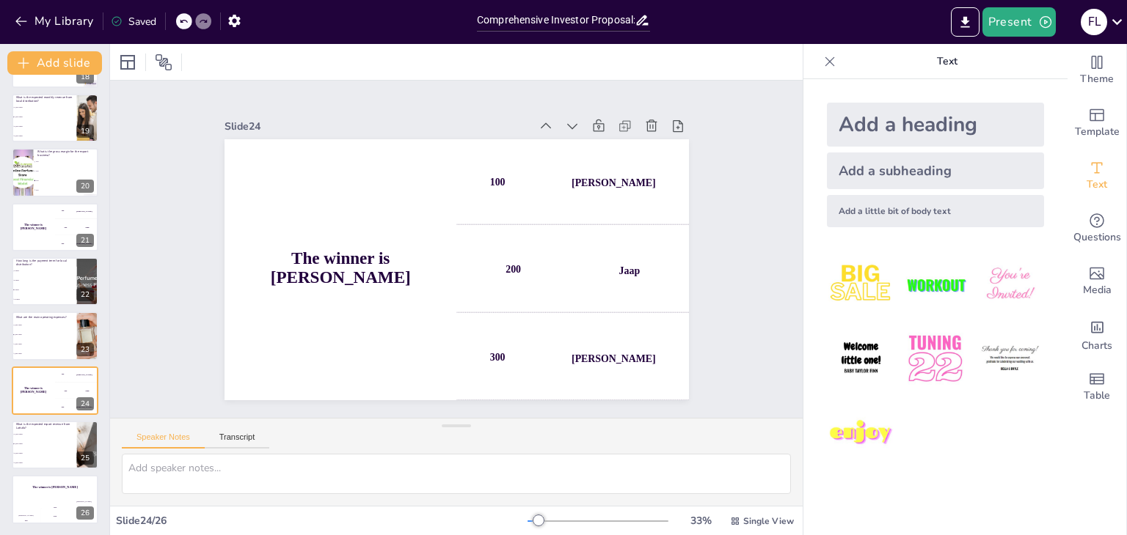
click at [59, 431] on icon at bounding box center [64, 434] width 10 height 10
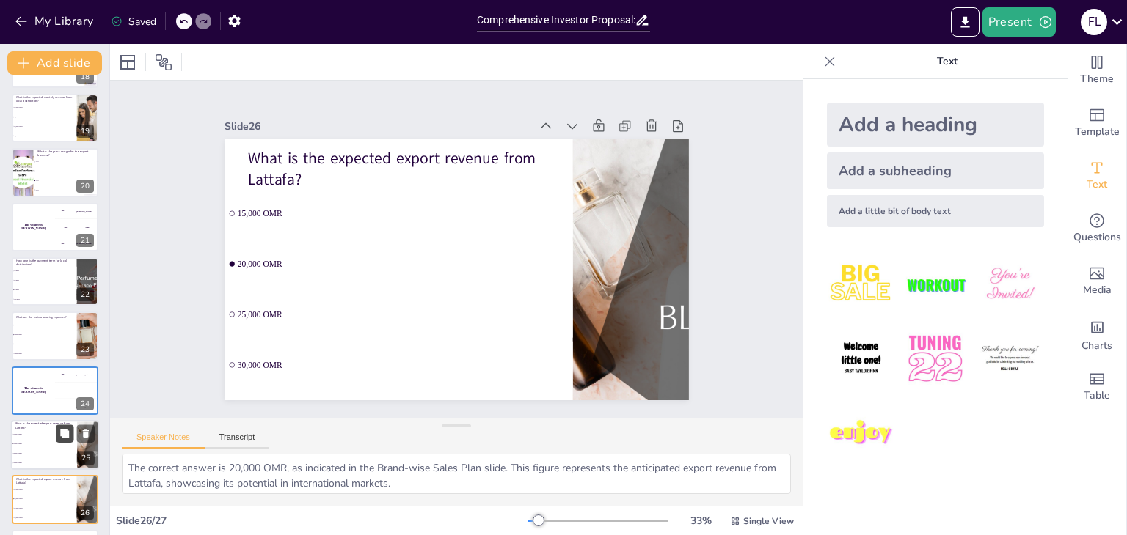
scroll to position [1030, 0]
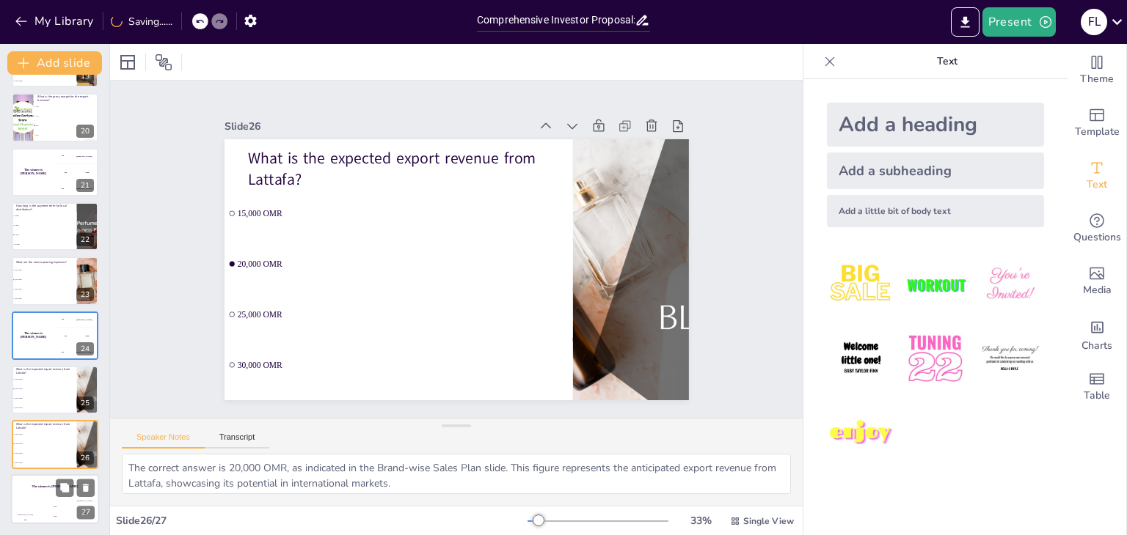
click at [54, 502] on div "Jaap 200" at bounding box center [54, 511] width 29 height 25
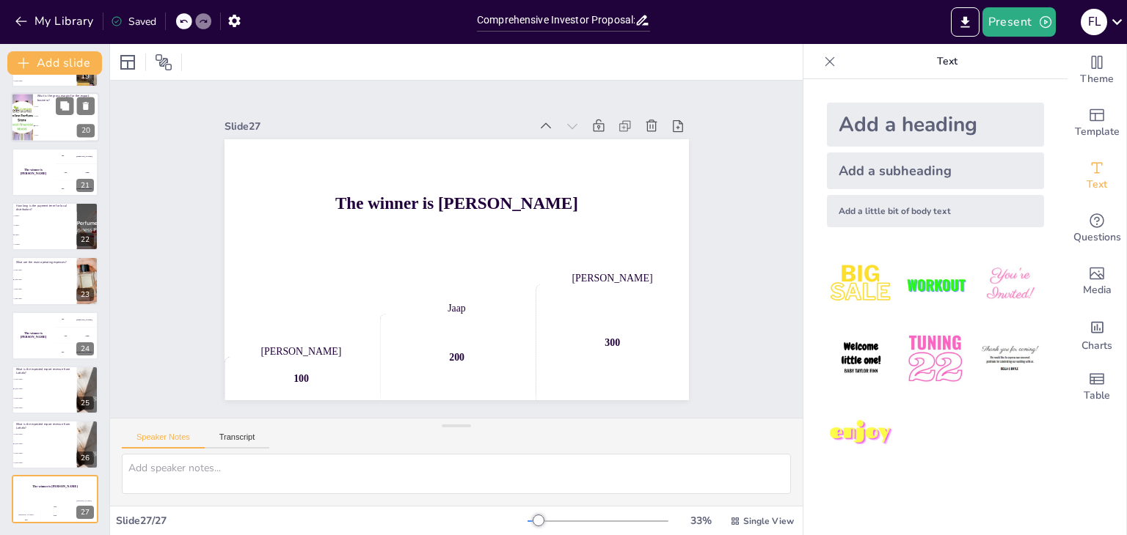
click at [53, 106] on span "10%" at bounding box center [66, 107] width 63 height 2
